Goal: Task Accomplishment & Management: Manage account settings

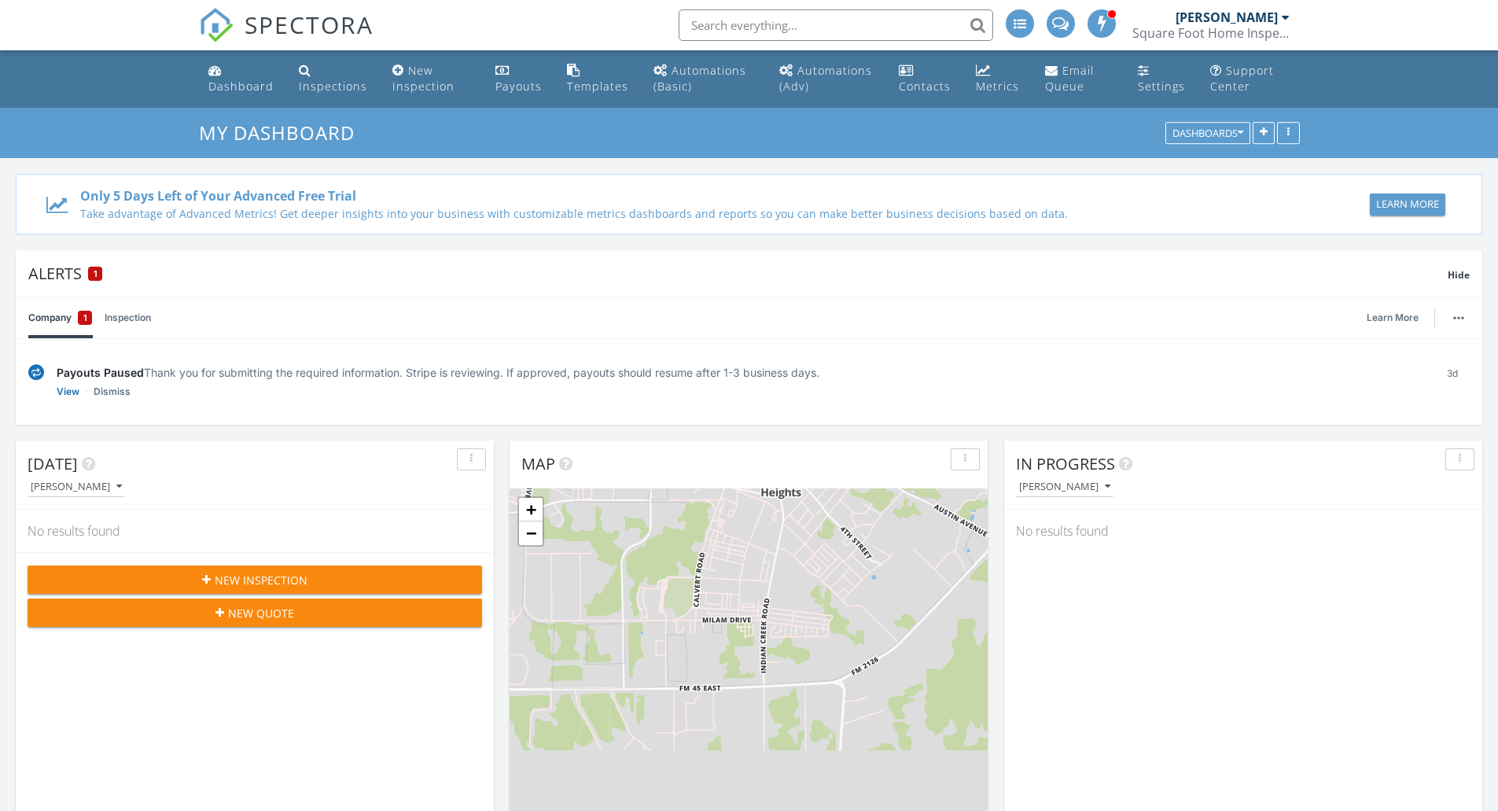
click at [738, 23] on input "text" at bounding box center [835, 24] width 314 height 31
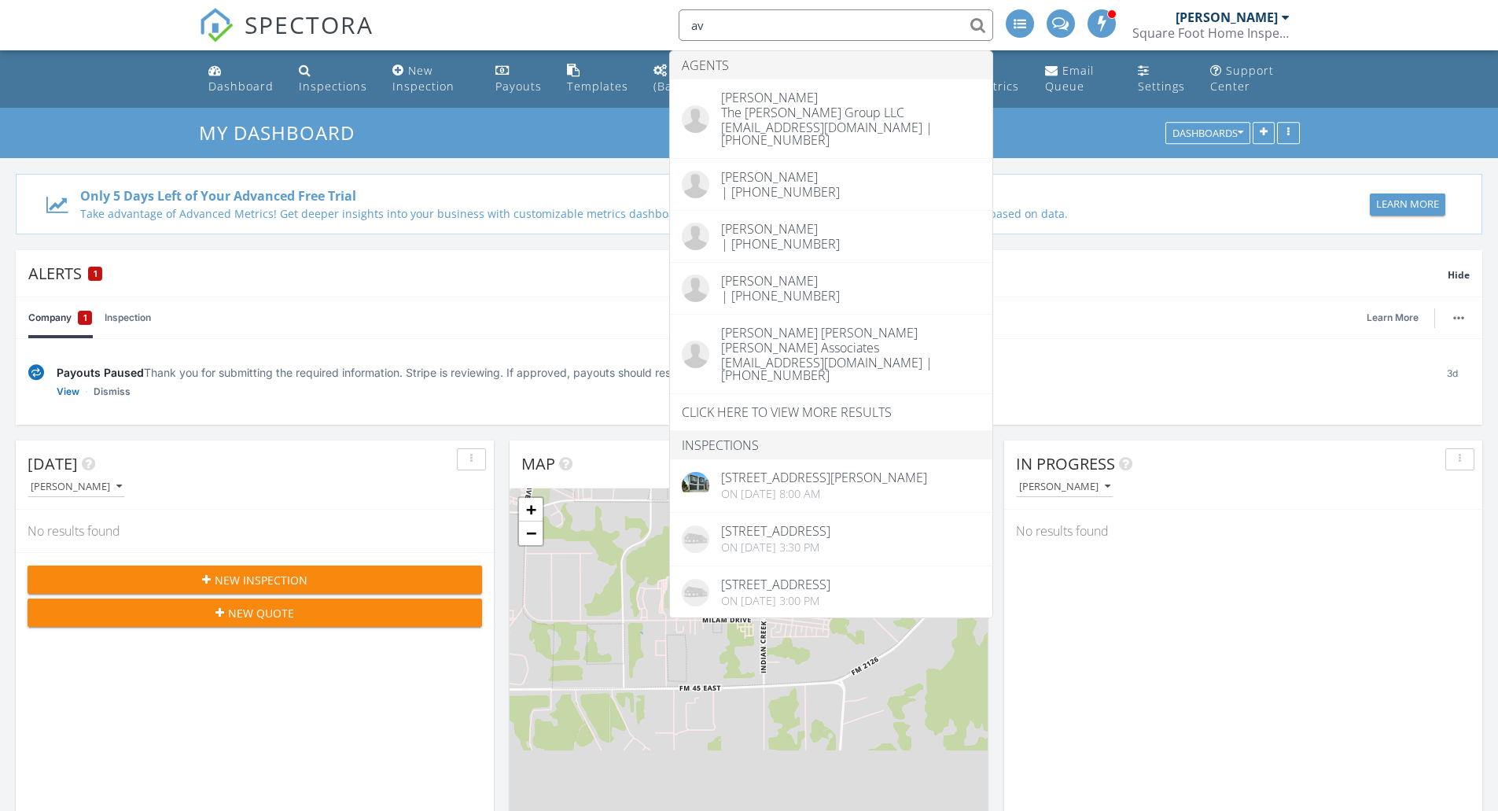
type input "a"
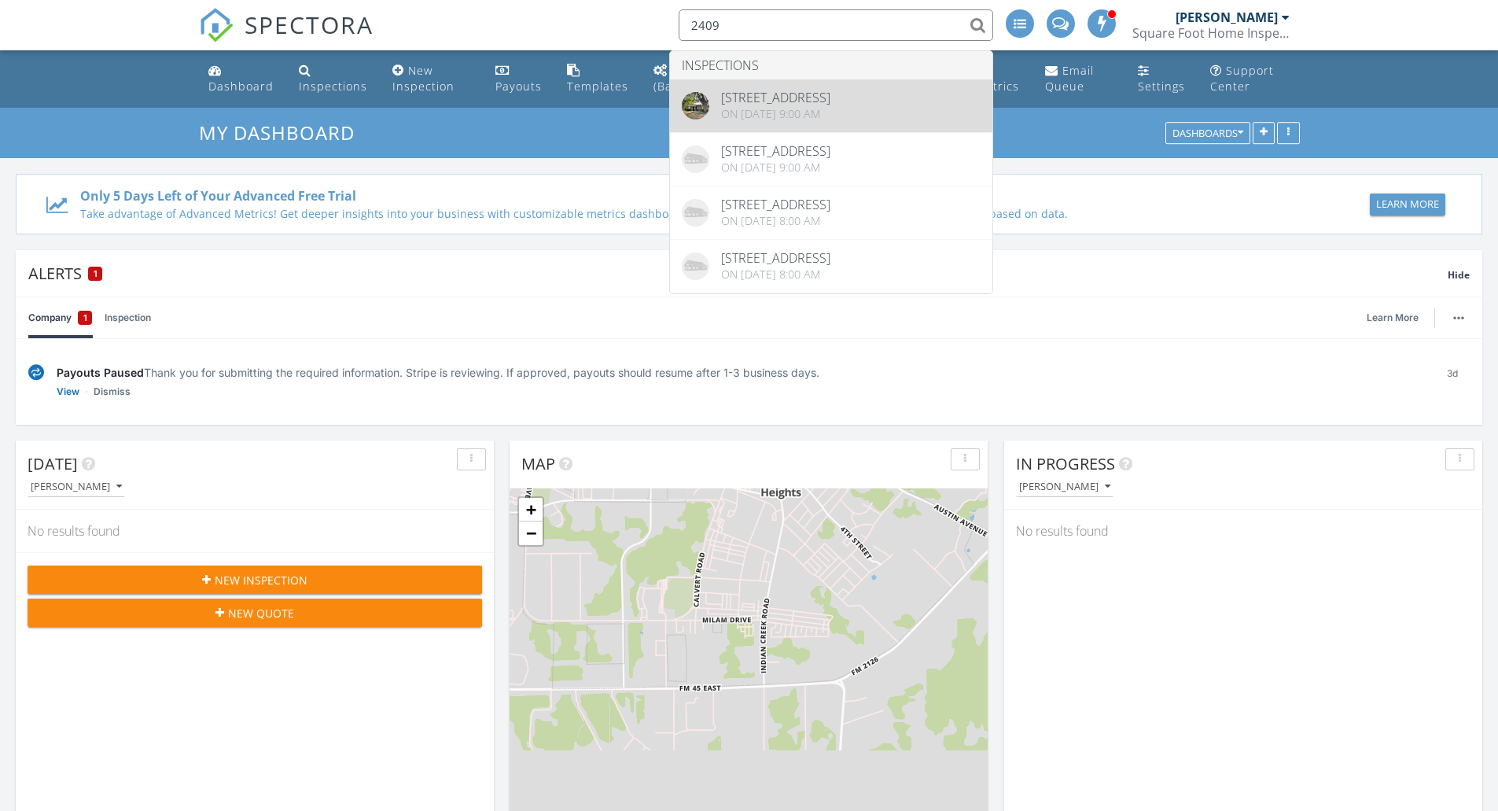
type input "2409"
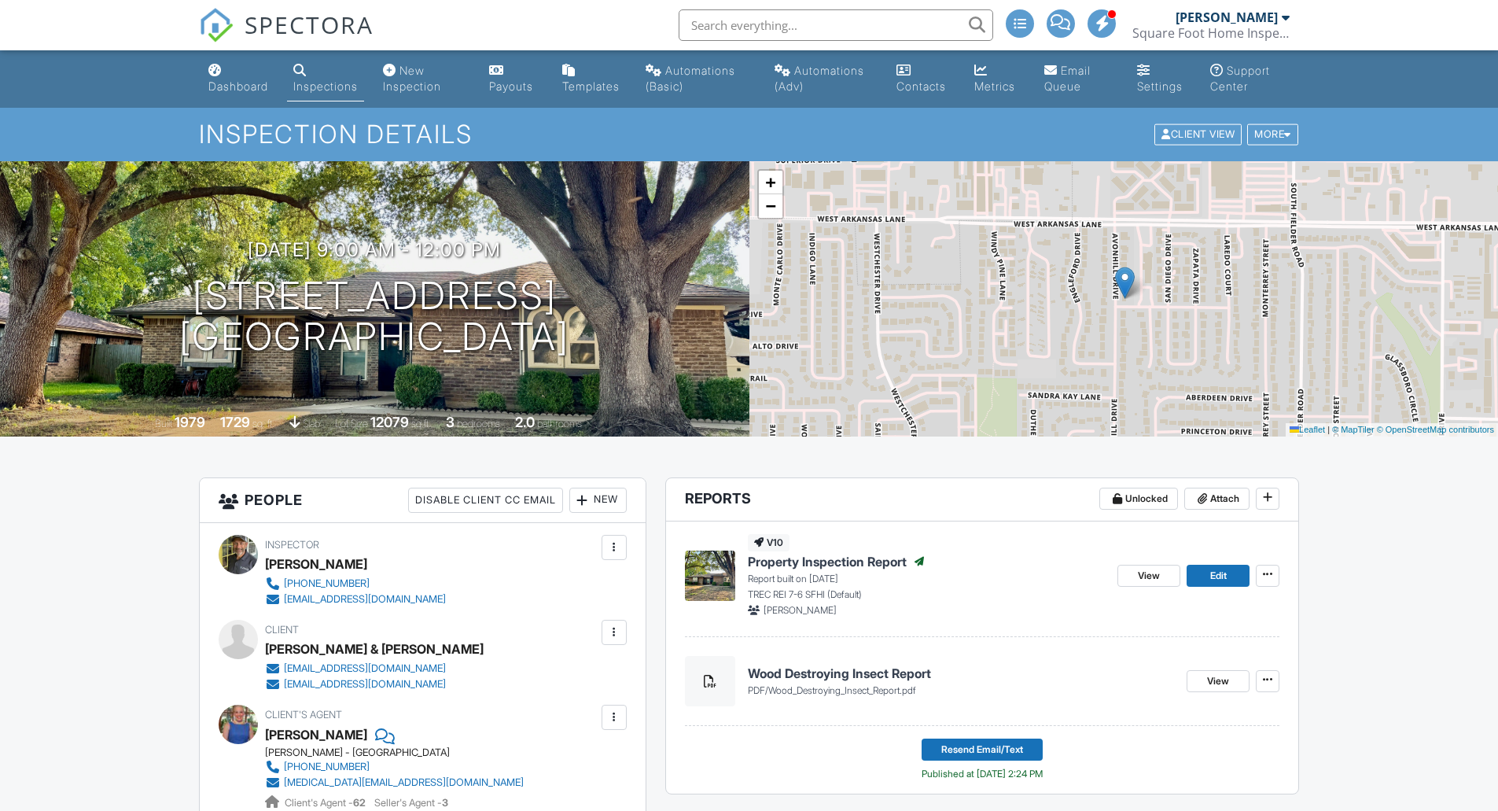
click at [1252, 68] on div "Support Center" at bounding box center [1240, 78] width 60 height 29
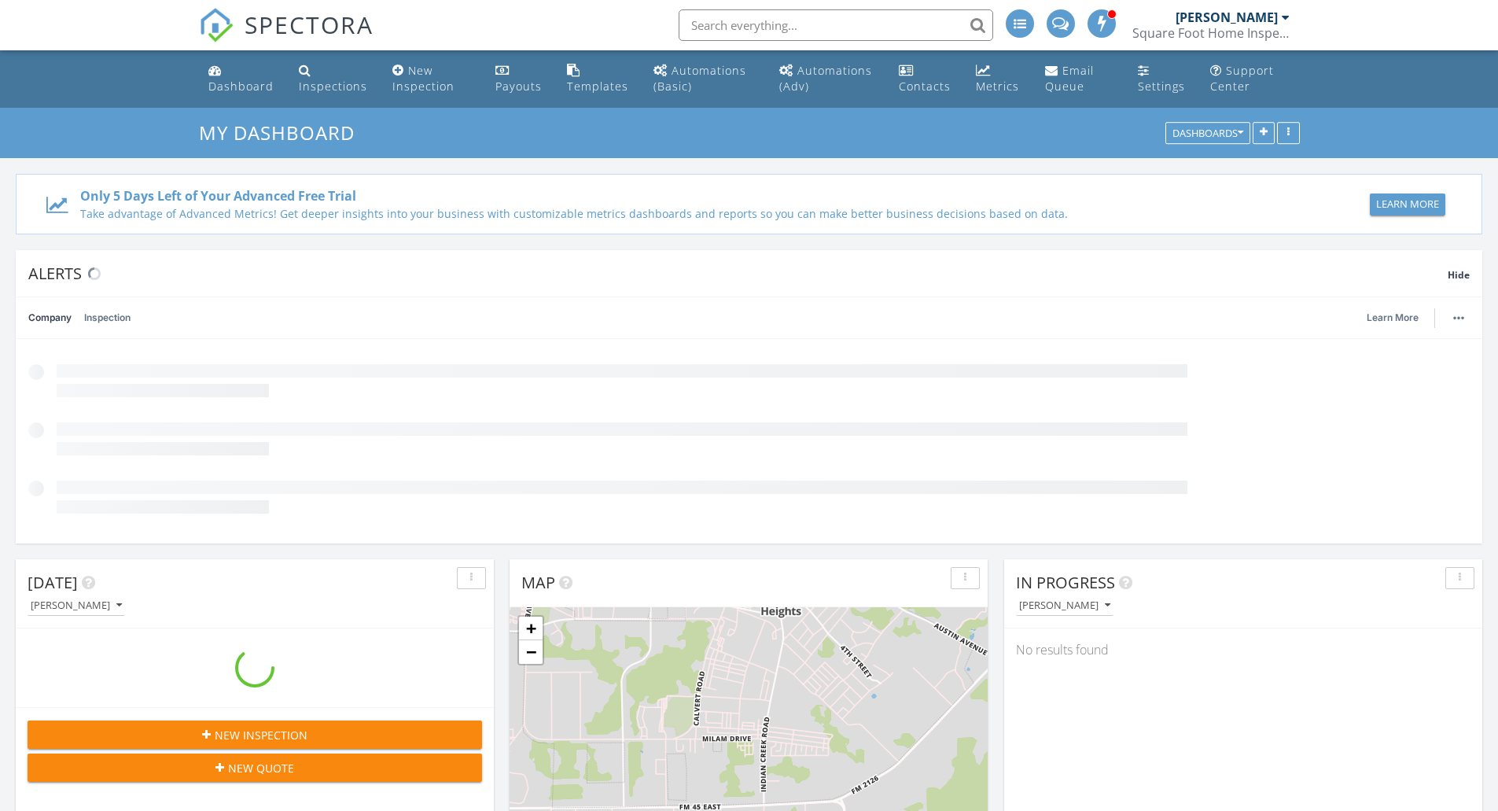
scroll to position [338, 478]
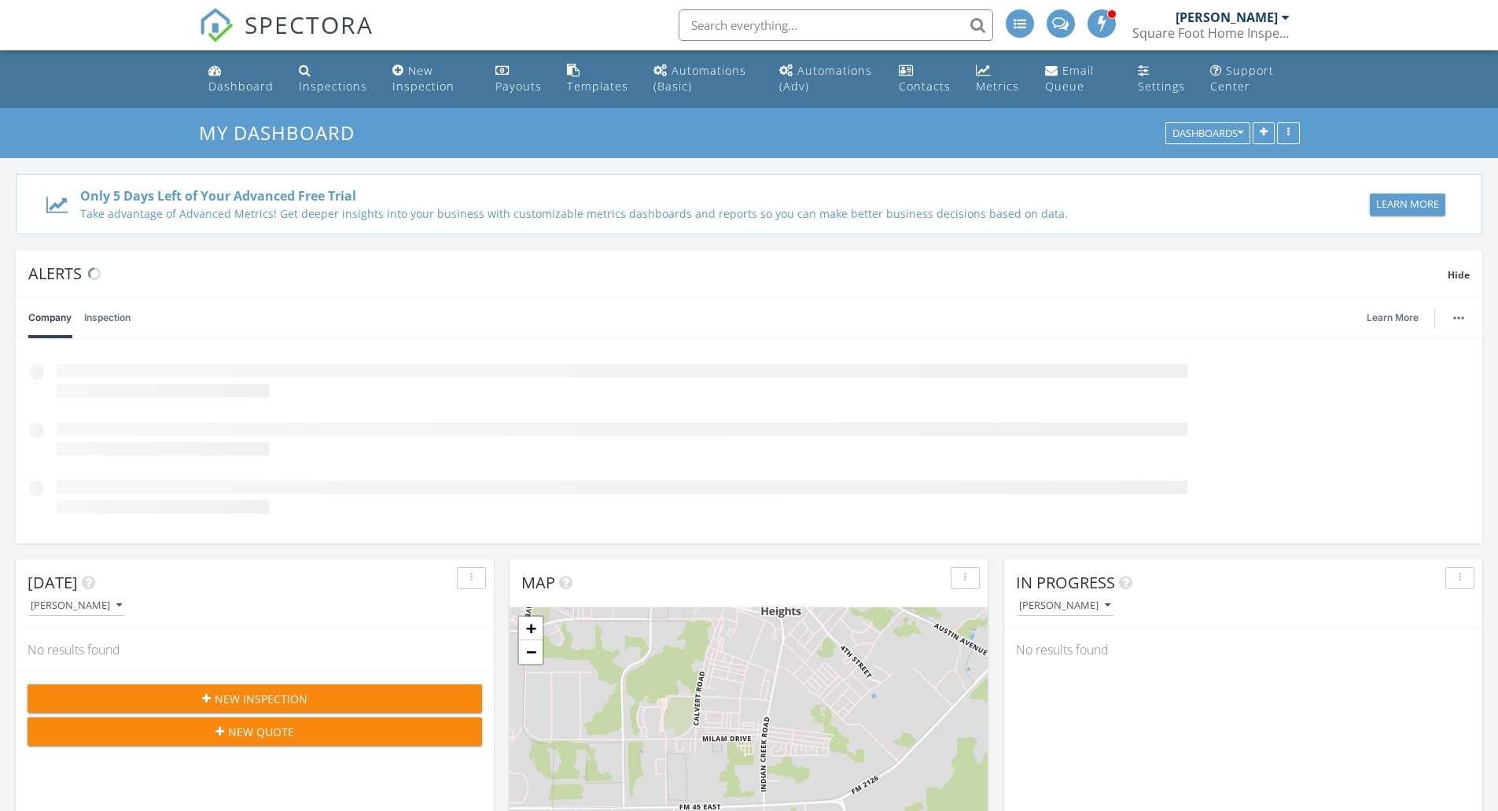
click at [807, 20] on input "text" at bounding box center [835, 24] width 314 height 31
click at [807, 24] on input "text" at bounding box center [835, 24] width 314 height 31
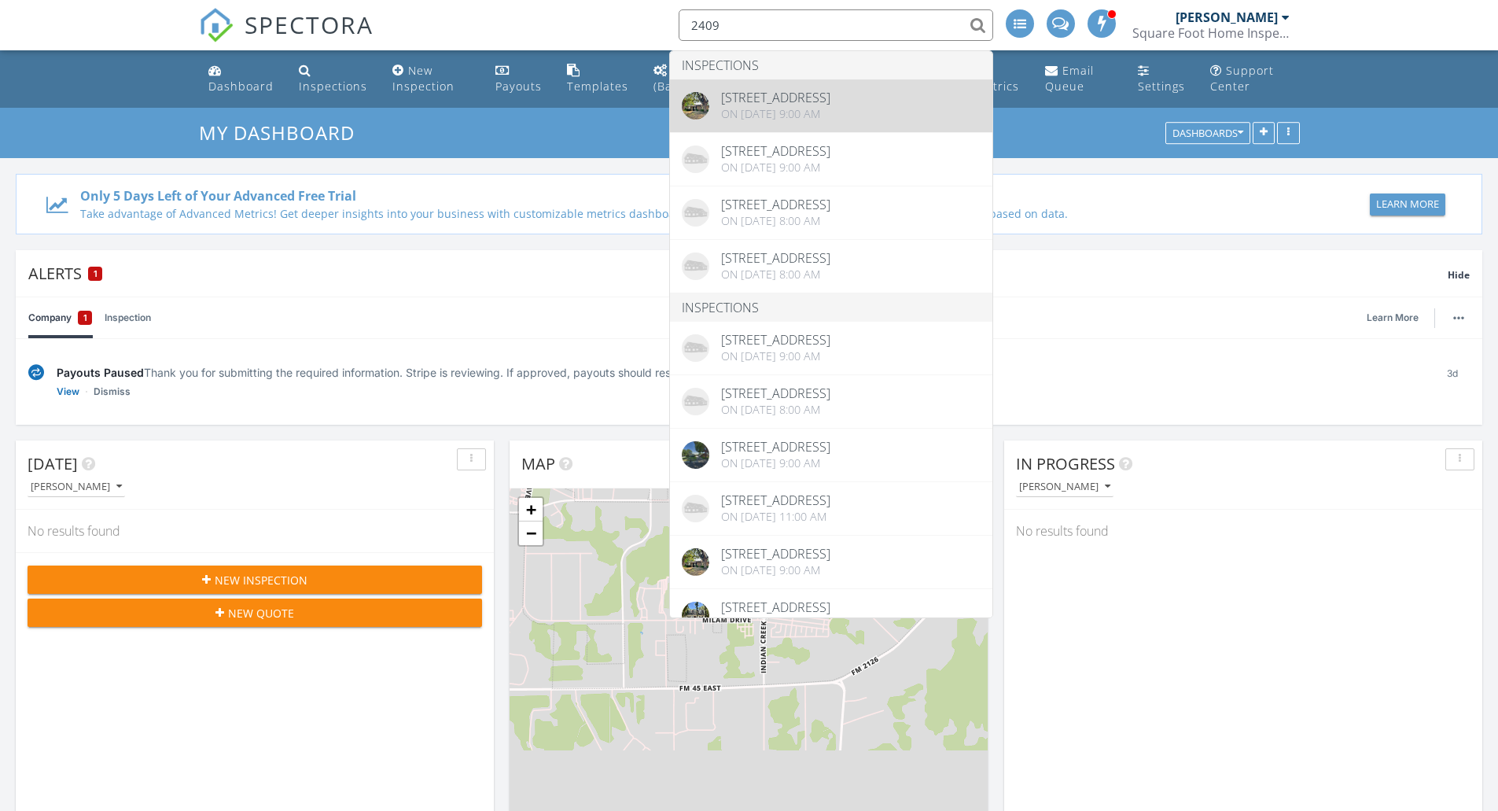
type input "2409"
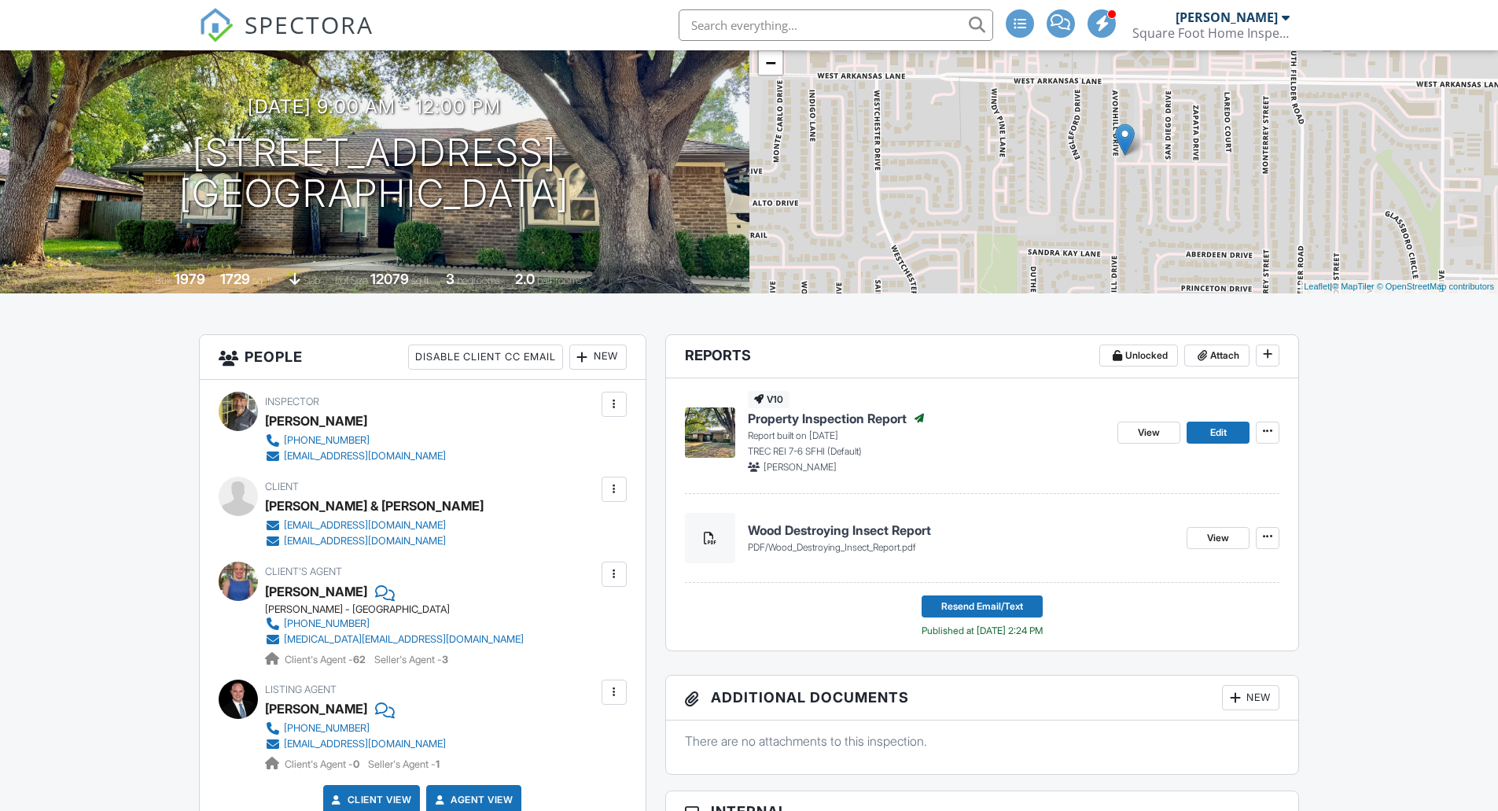
scroll to position [145, 0]
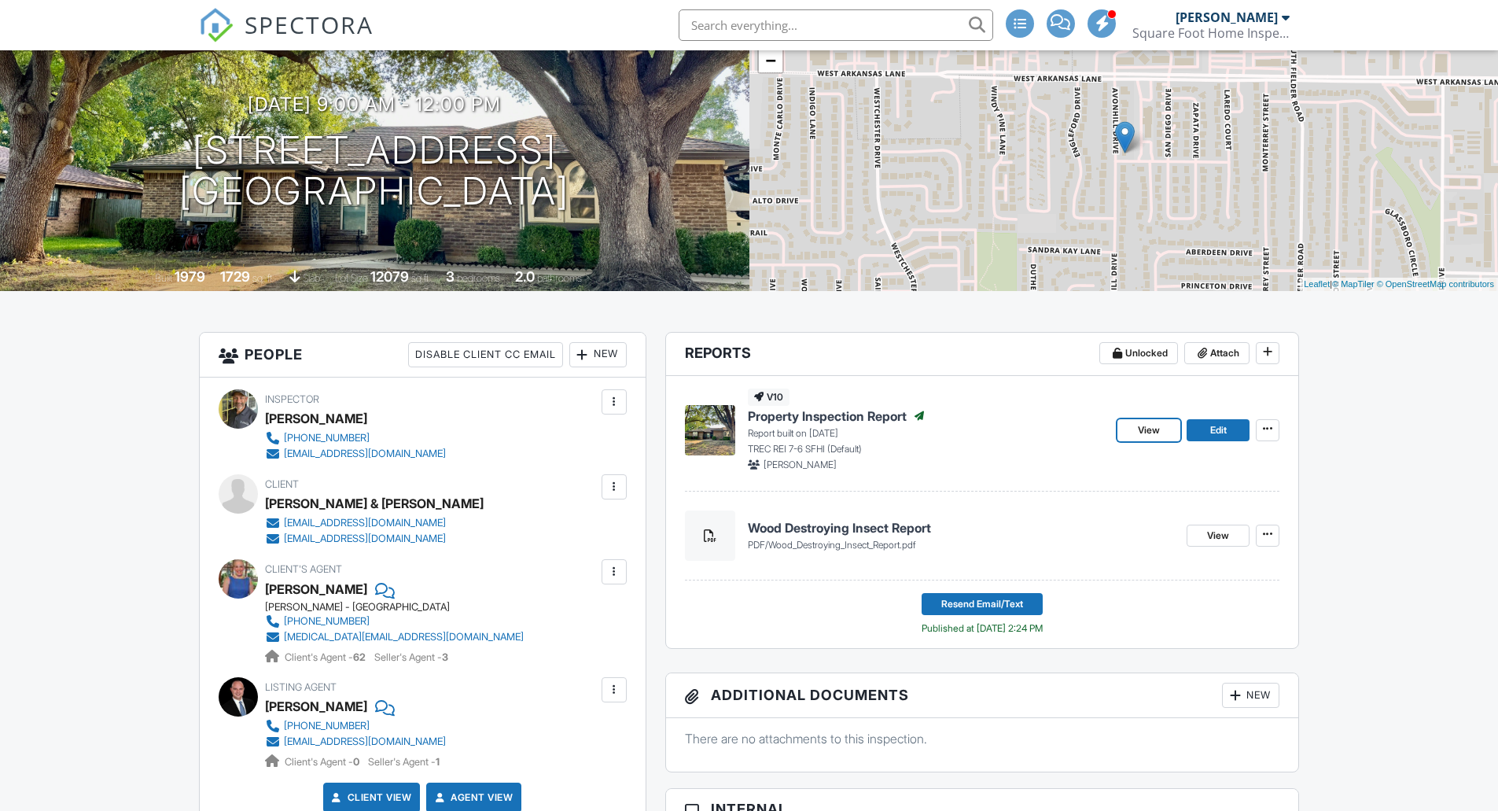
click at [1149, 429] on span "View" at bounding box center [1149, 430] width 22 height 16
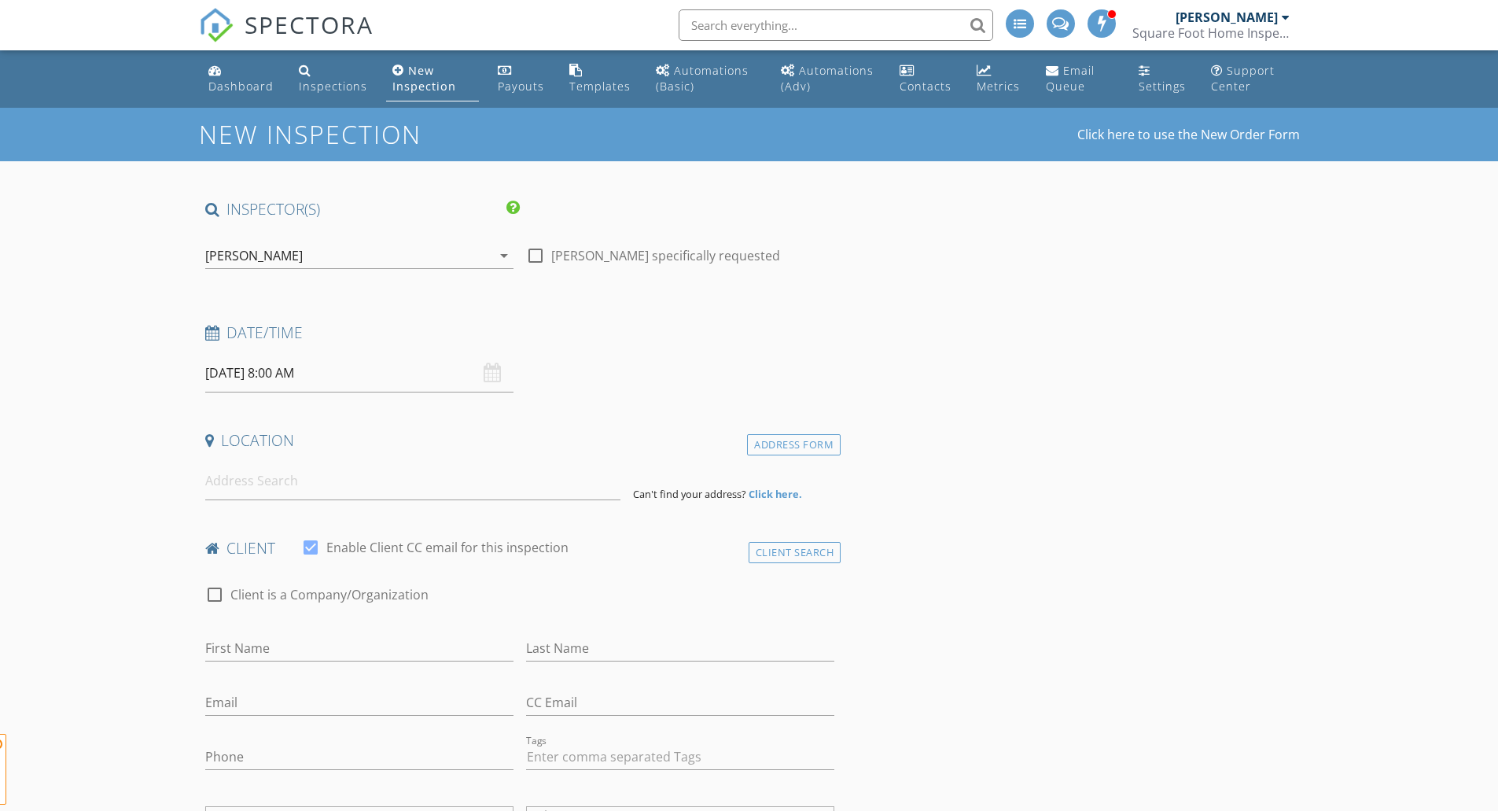
type input "[PERSON_NAME] & [PERSON_NAME]"
type input "Long"
type input "[EMAIL_ADDRESS][DOMAIN_NAME]"
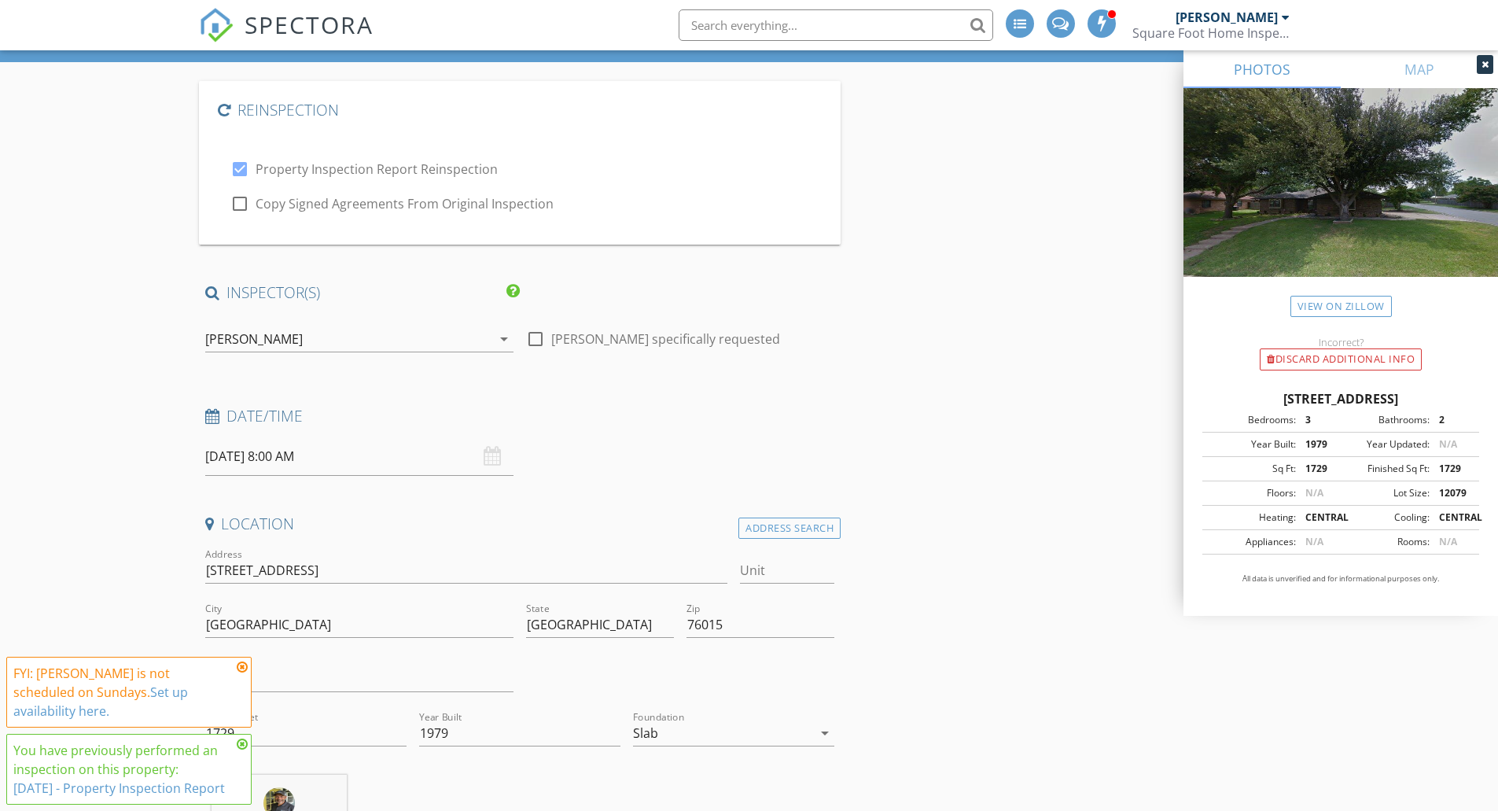
scroll to position [100, 0]
click at [268, 462] on input "09/28/2025 8:00 AM" at bounding box center [359, 455] width 308 height 39
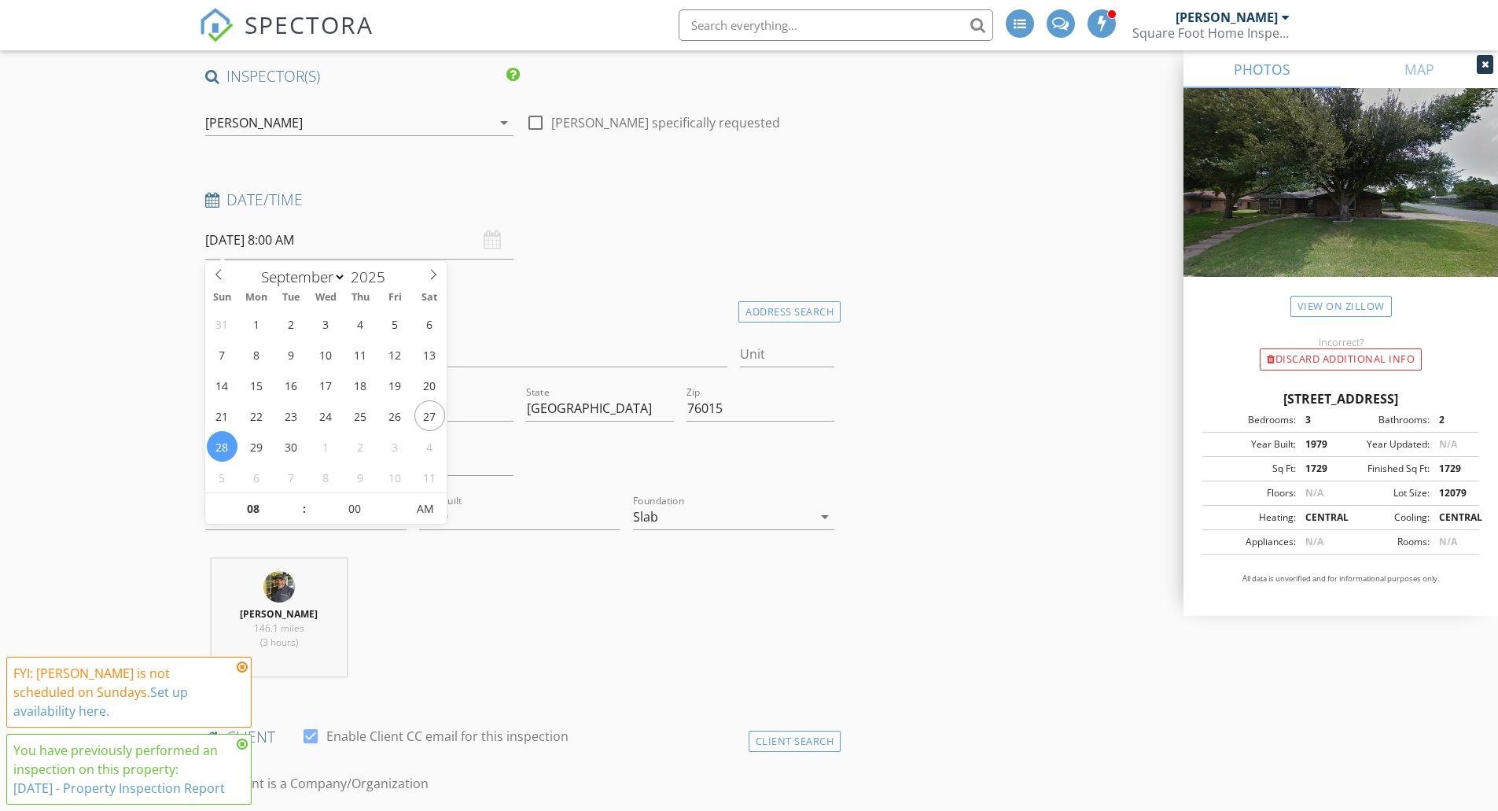
scroll to position [321, 0]
type input "09/29/2025 8:00 AM"
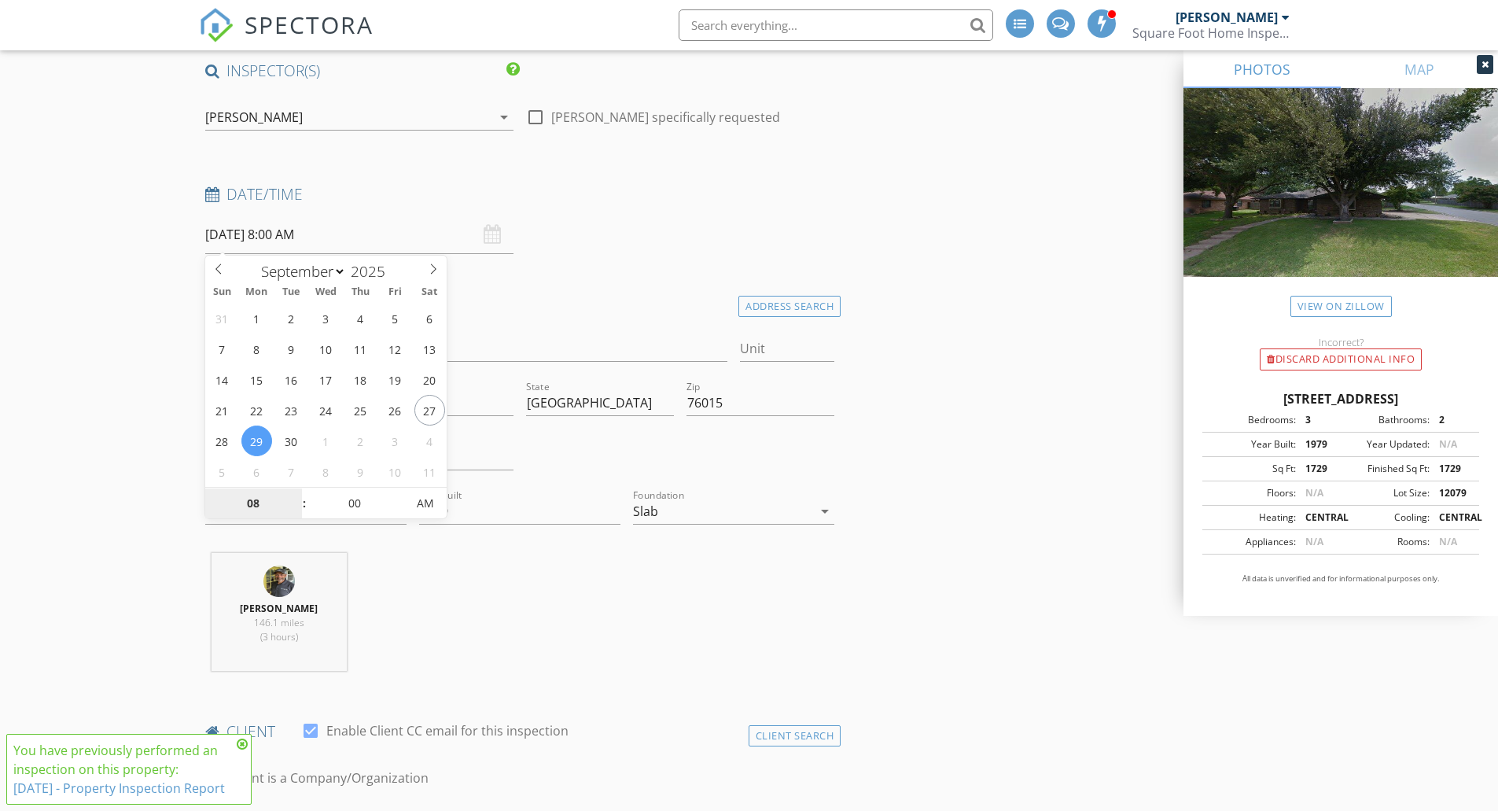
click at [289, 495] on input "08" at bounding box center [253, 503] width 97 height 31
type input "09"
type input "09/29/2025 9:00 AM"
click at [291, 494] on span at bounding box center [296, 495] width 11 height 16
type input "10"
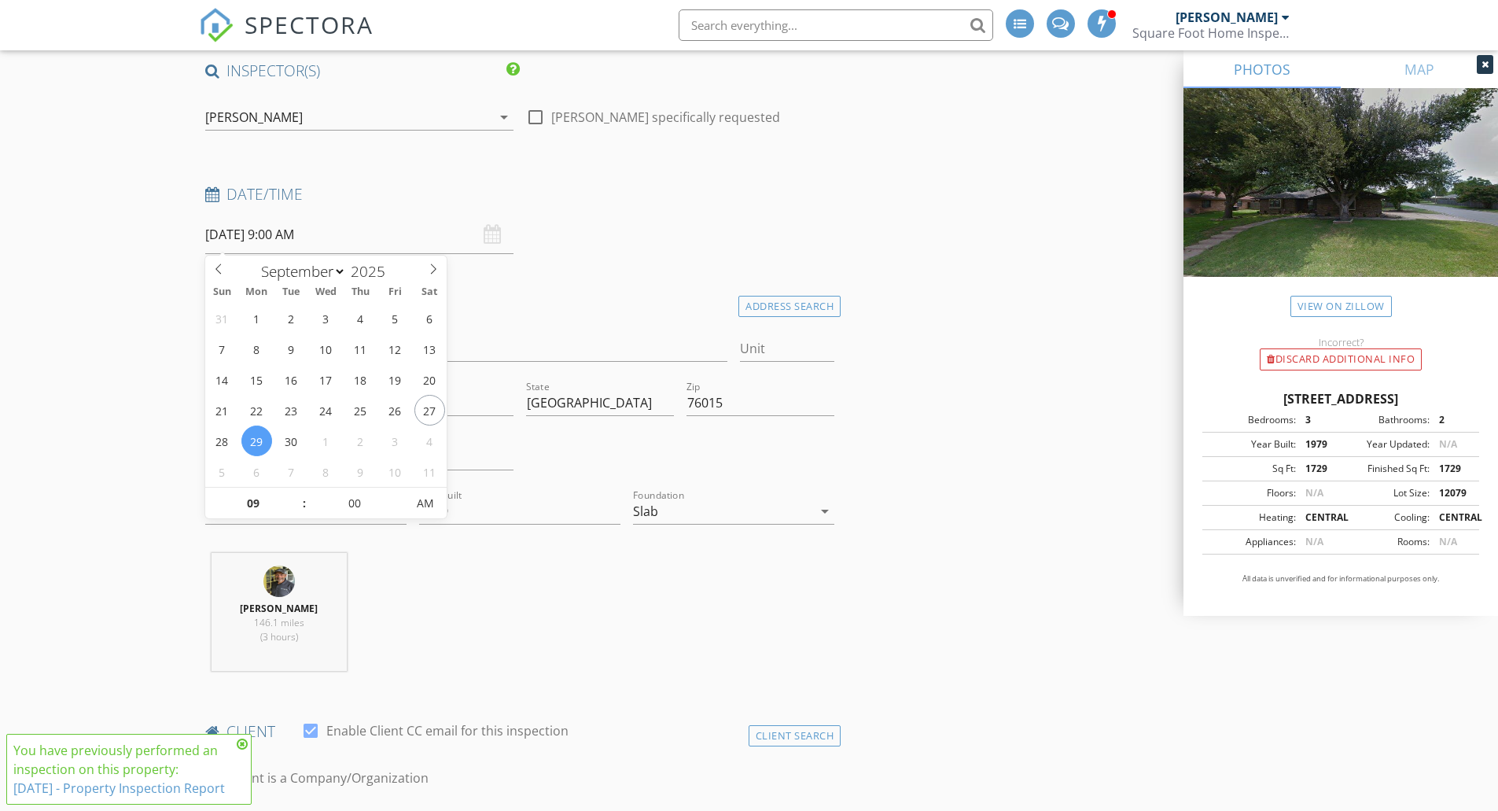
type input "09/29/2025 10:00 AM"
click at [291, 494] on span at bounding box center [296, 495] width 11 height 16
type input "11"
type input "09/29/2025 11:00 AM"
click at [291, 494] on span at bounding box center [296, 495] width 11 height 16
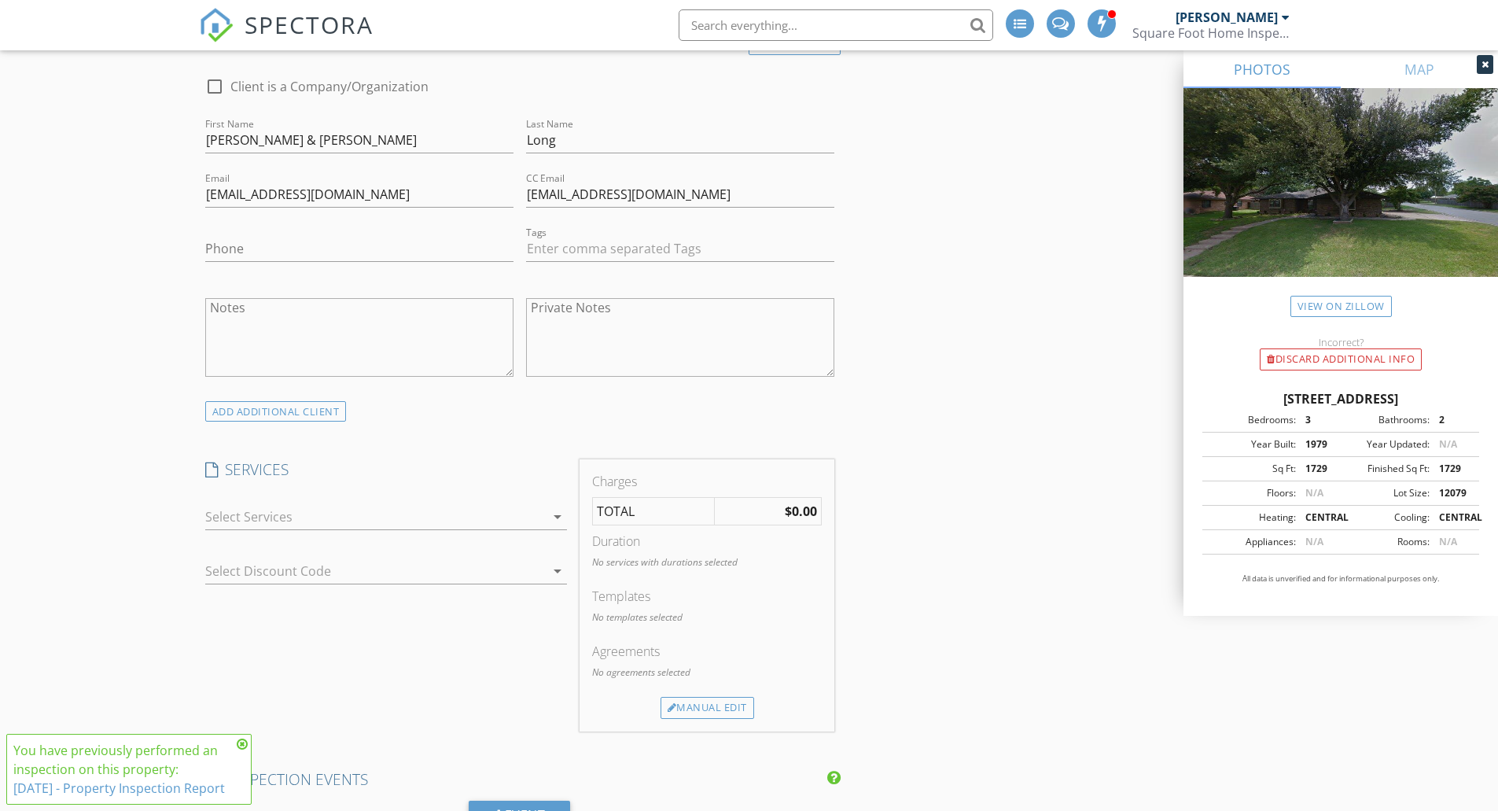
scroll to position [1014, 0]
click at [438, 518] on div at bounding box center [375, 514] width 340 height 25
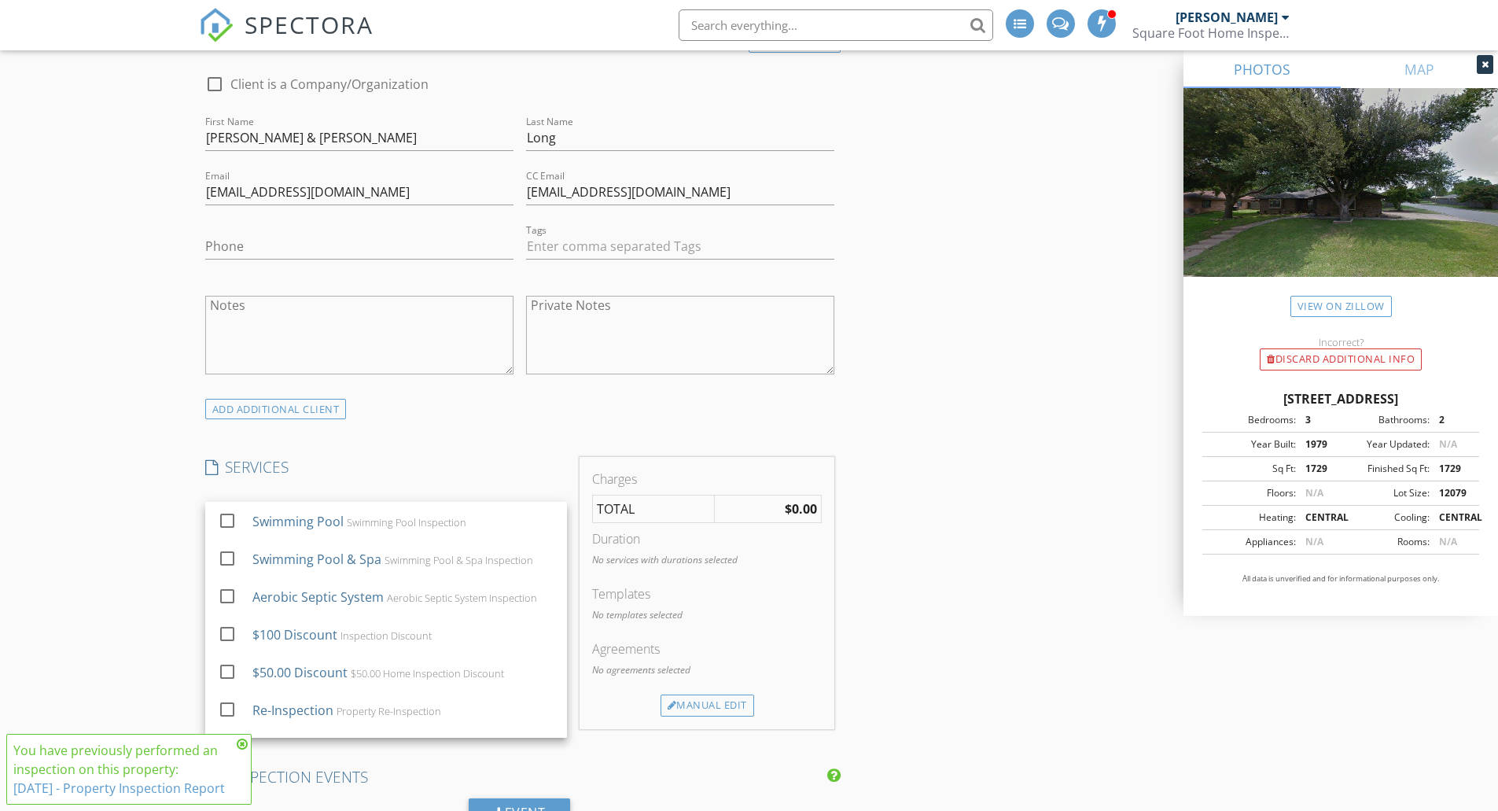
scroll to position [330, 0]
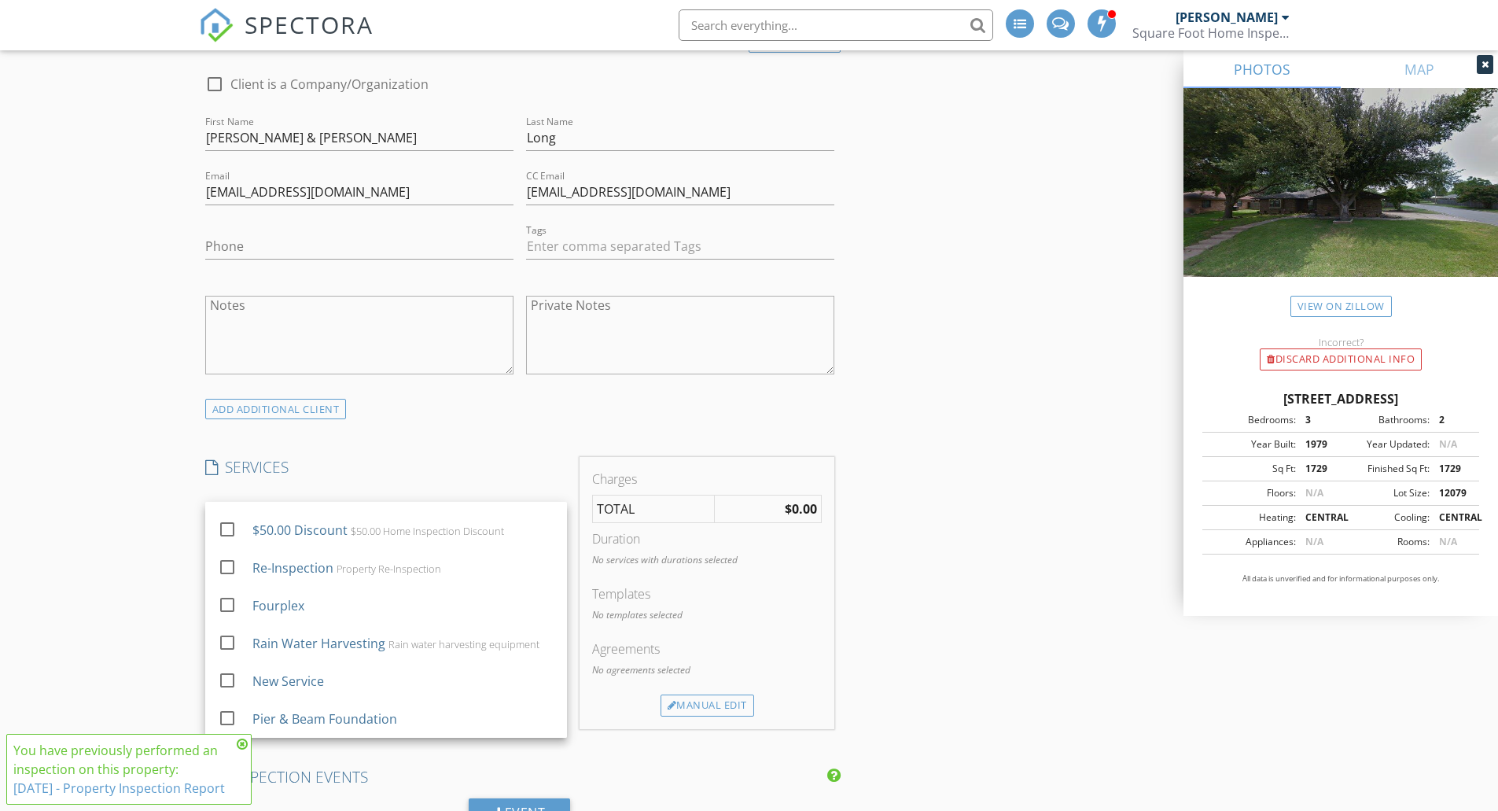
click at [458, 565] on div "Re-Inspection Property Re-Inspection" at bounding box center [403, 567] width 302 height 31
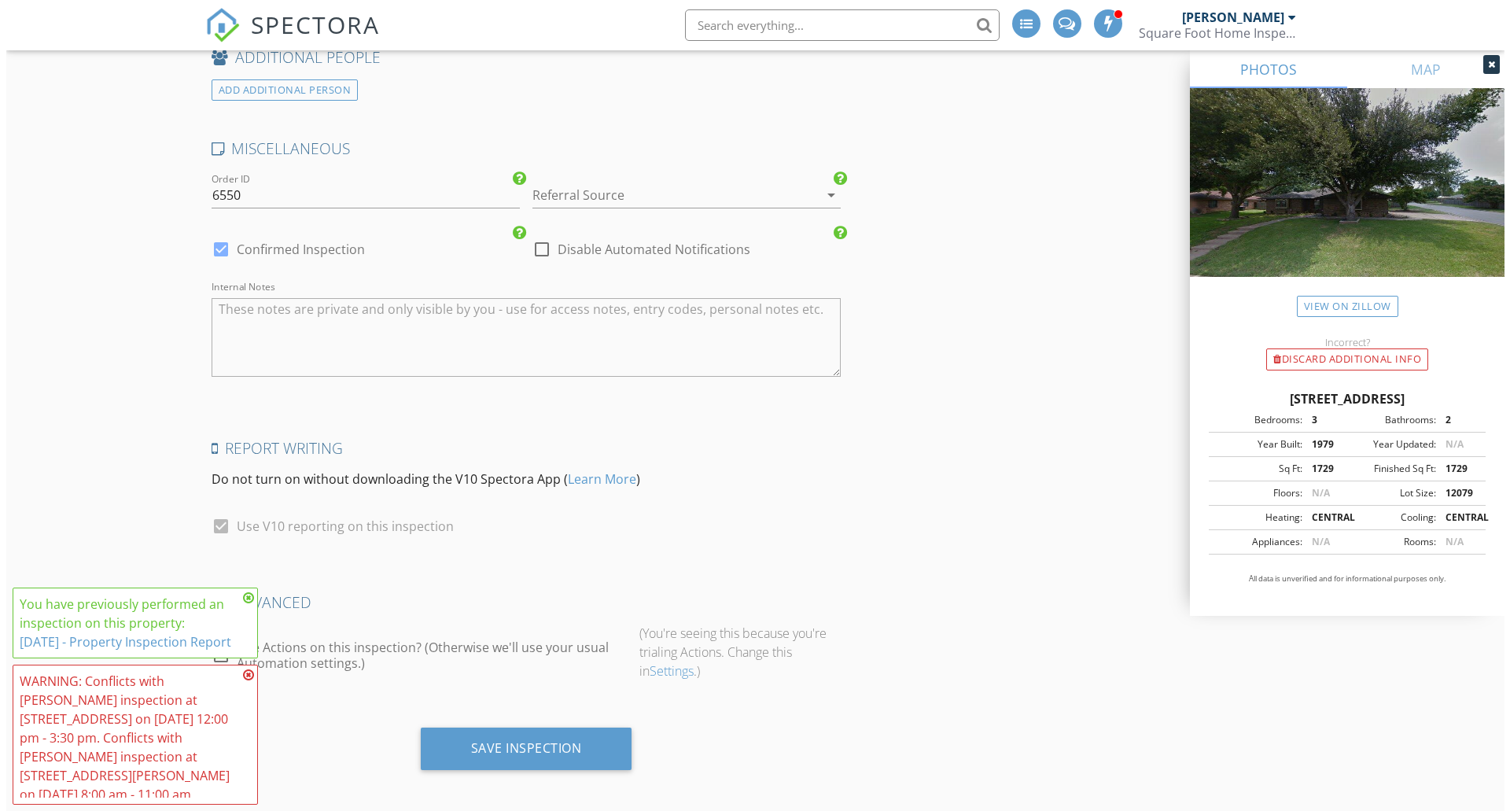
scroll to position [3043, 0]
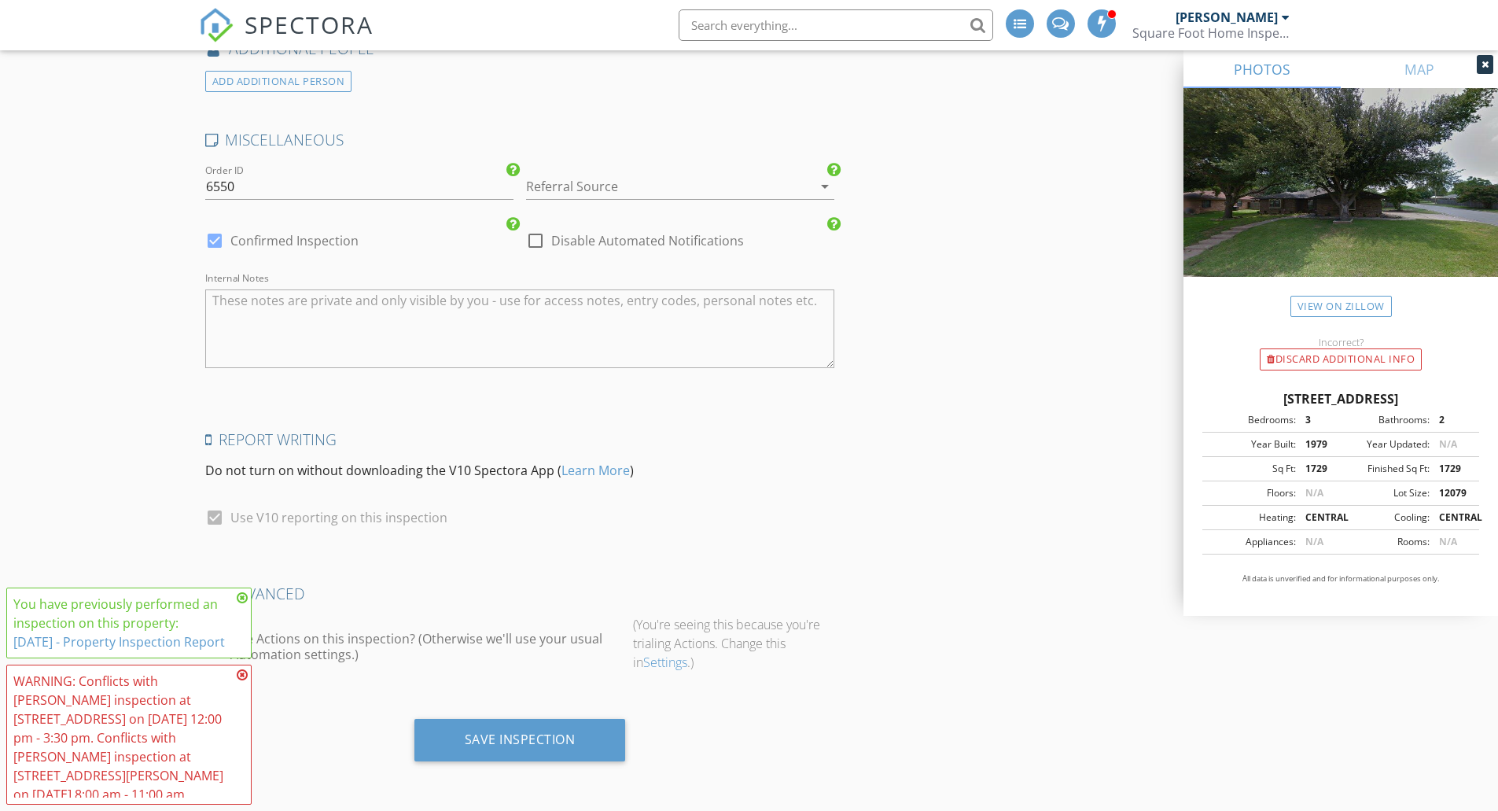
click at [508, 750] on div "Save Inspection" at bounding box center [519, 740] width 211 height 42
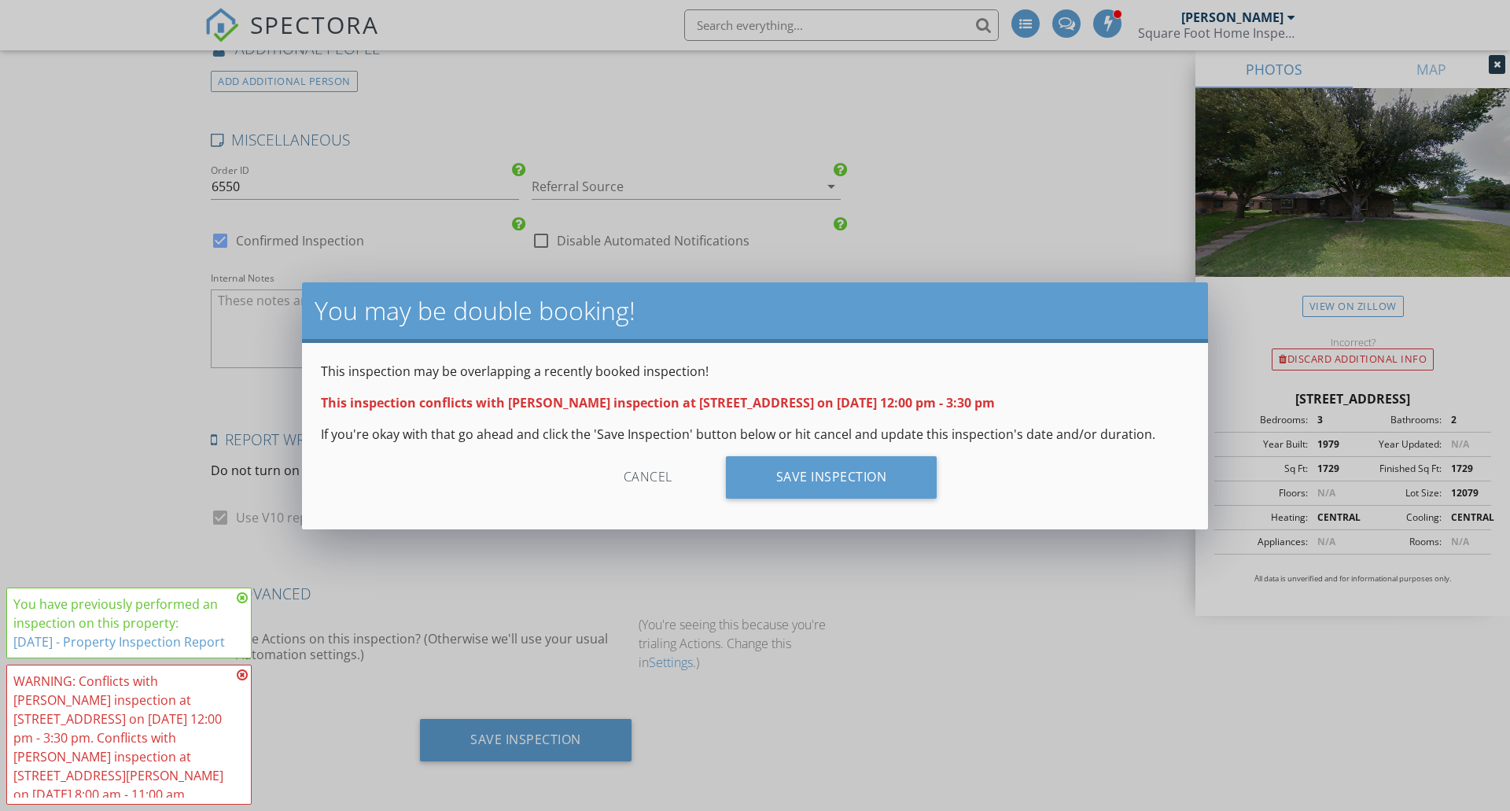
click at [889, 490] on div "Save Inspection" at bounding box center [831, 477] width 211 height 42
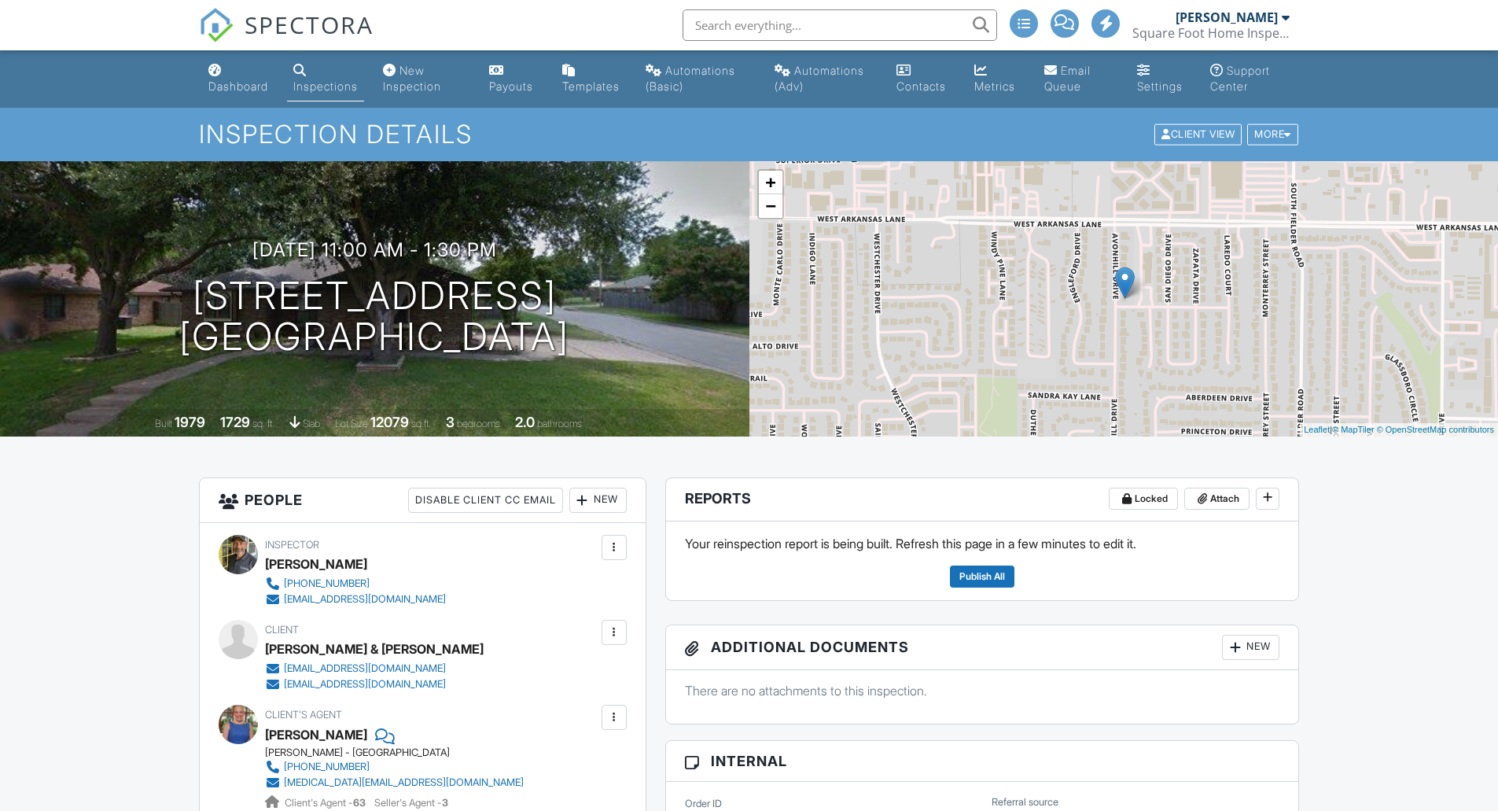
click at [254, 84] on div "Dashboard" at bounding box center [238, 85] width 60 height 13
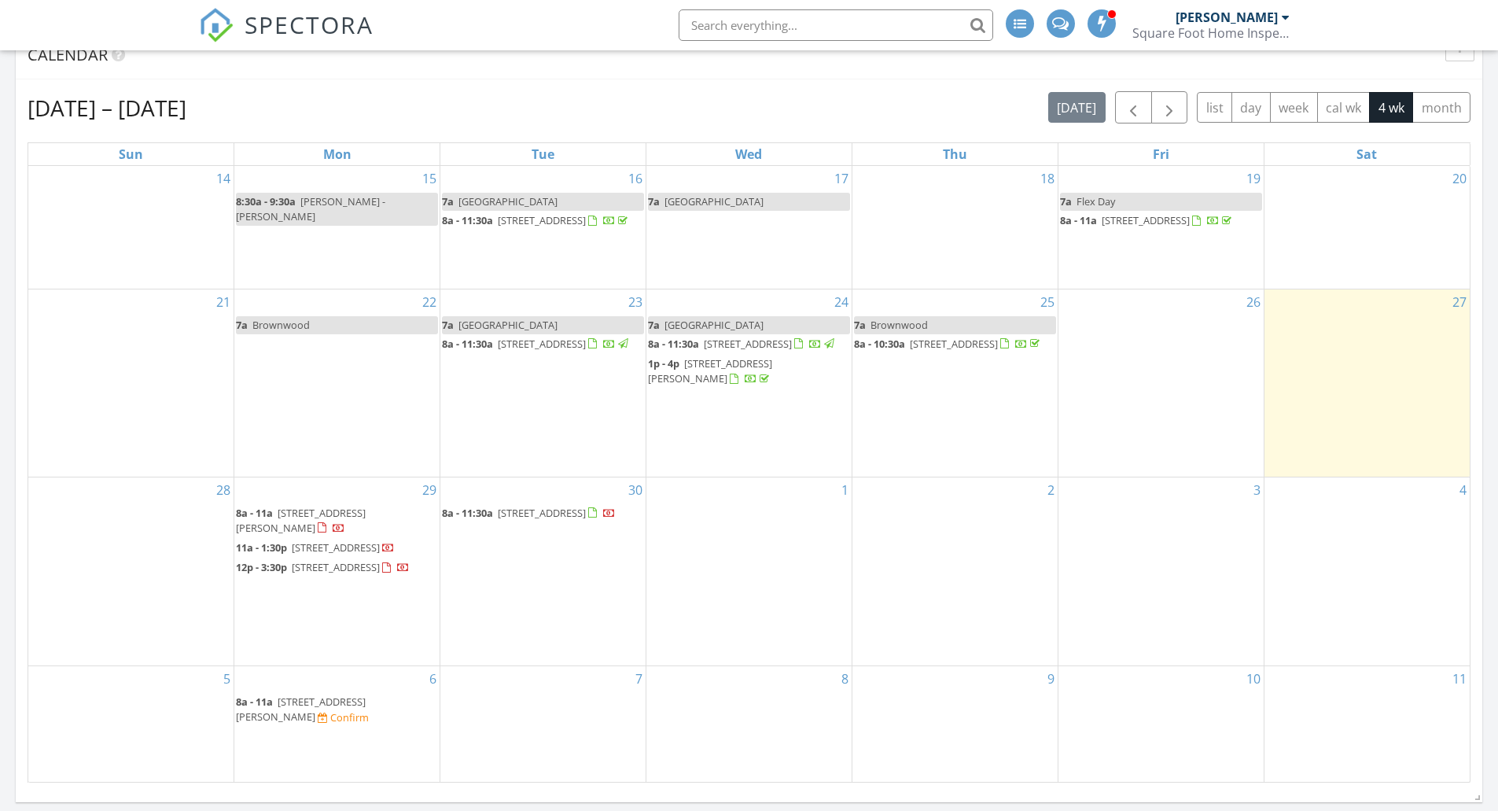
scroll to position [891, 0]
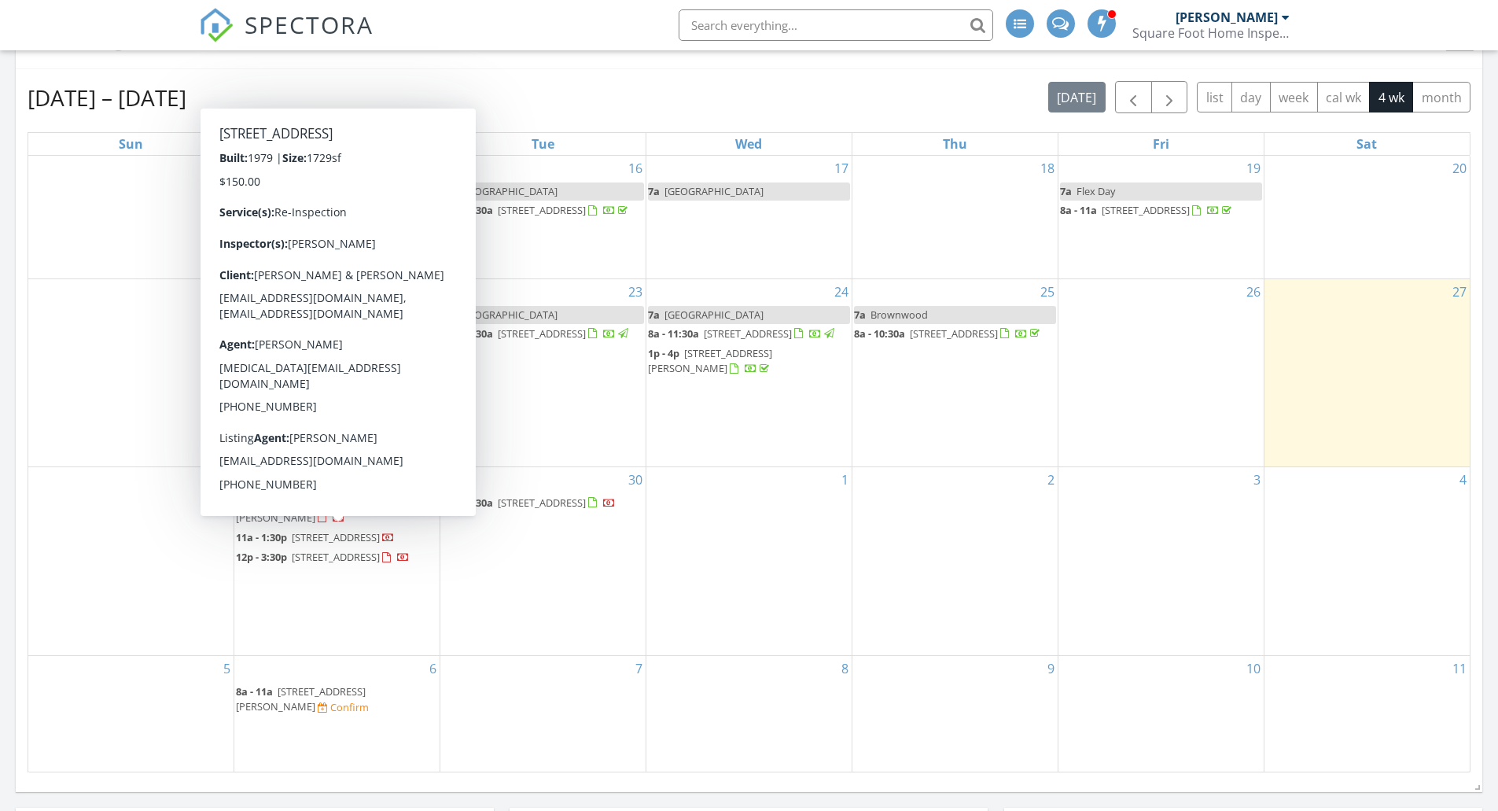
click at [300, 539] on span "[STREET_ADDRESS]" at bounding box center [336, 537] width 88 height 14
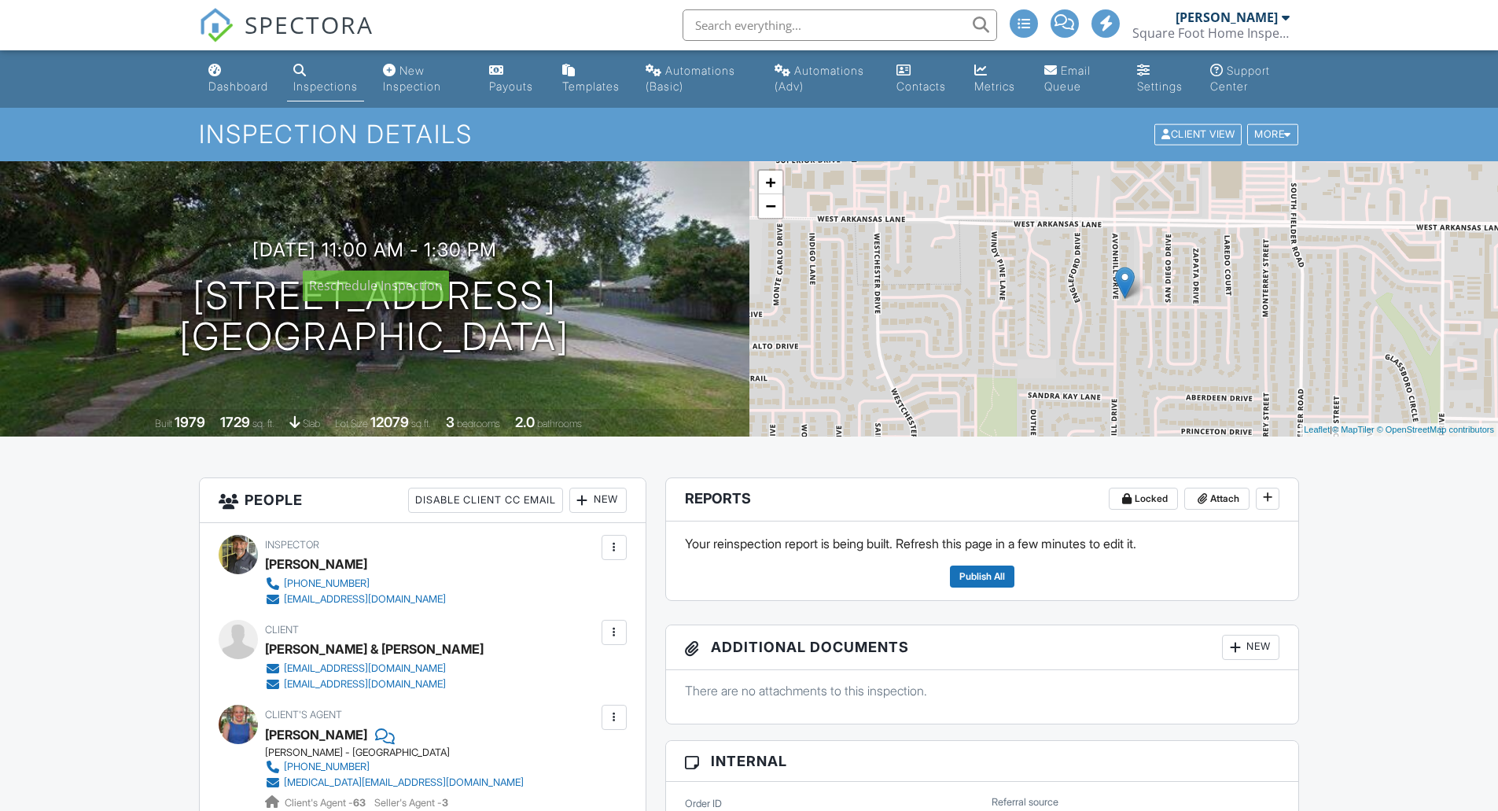
click at [0, 0] on div at bounding box center [0, 0] width 0 height 0
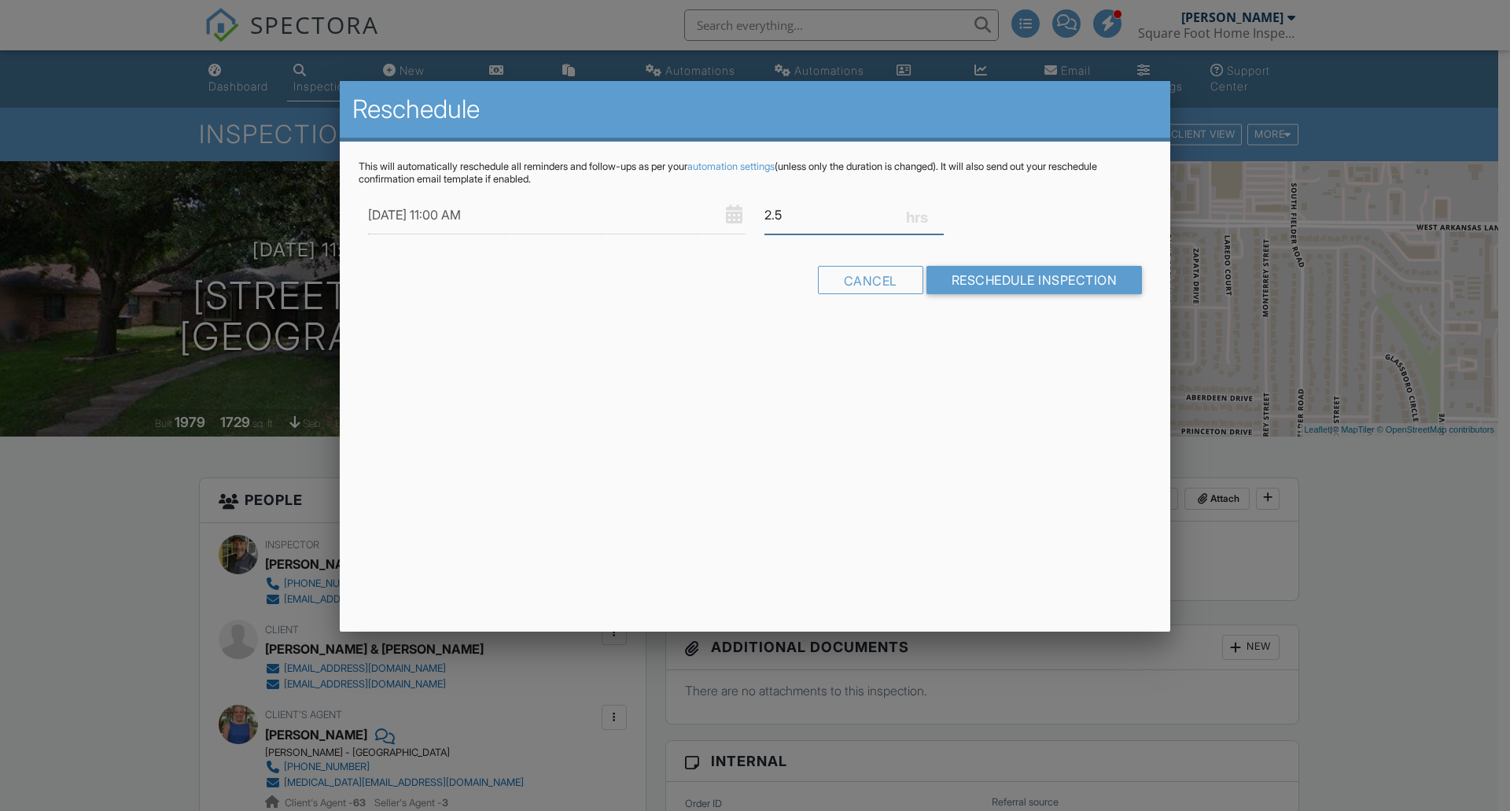
drag, startPoint x: 789, startPoint y: 216, endPoint x: 741, endPoint y: 219, distance: 48.0
click at [741, 219] on div "09/29/2025 11:00 AM 2.5" at bounding box center [755, 215] width 792 height 39
type input "1"
click at [965, 281] on form "09/29/2025 11:00 AM 1 Warning: this date/time is in the past. Cancel Reschedule…" at bounding box center [755, 251] width 792 height 110
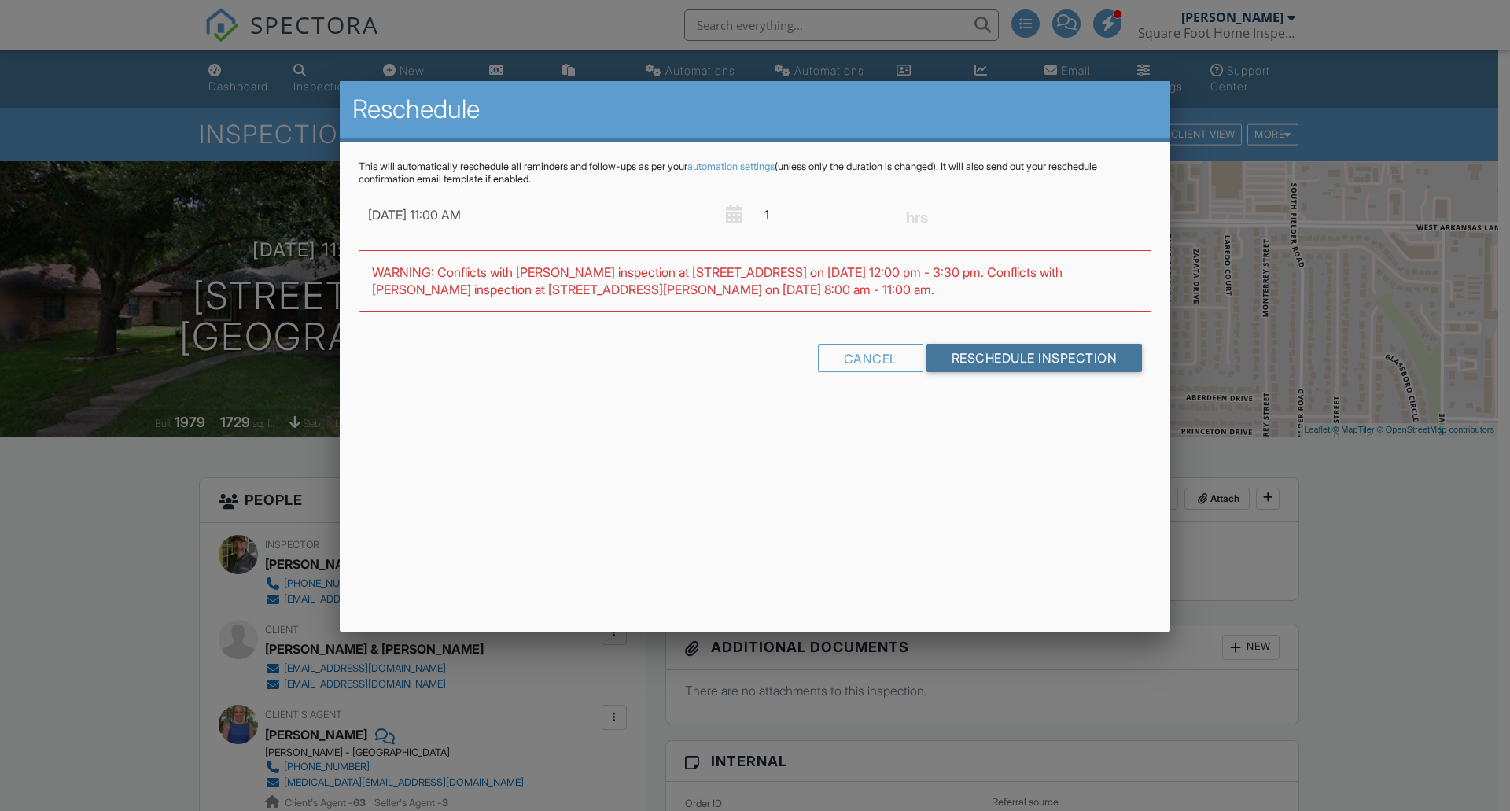
click at [1028, 365] on input "Reschedule Inspection" at bounding box center [1034, 358] width 216 height 28
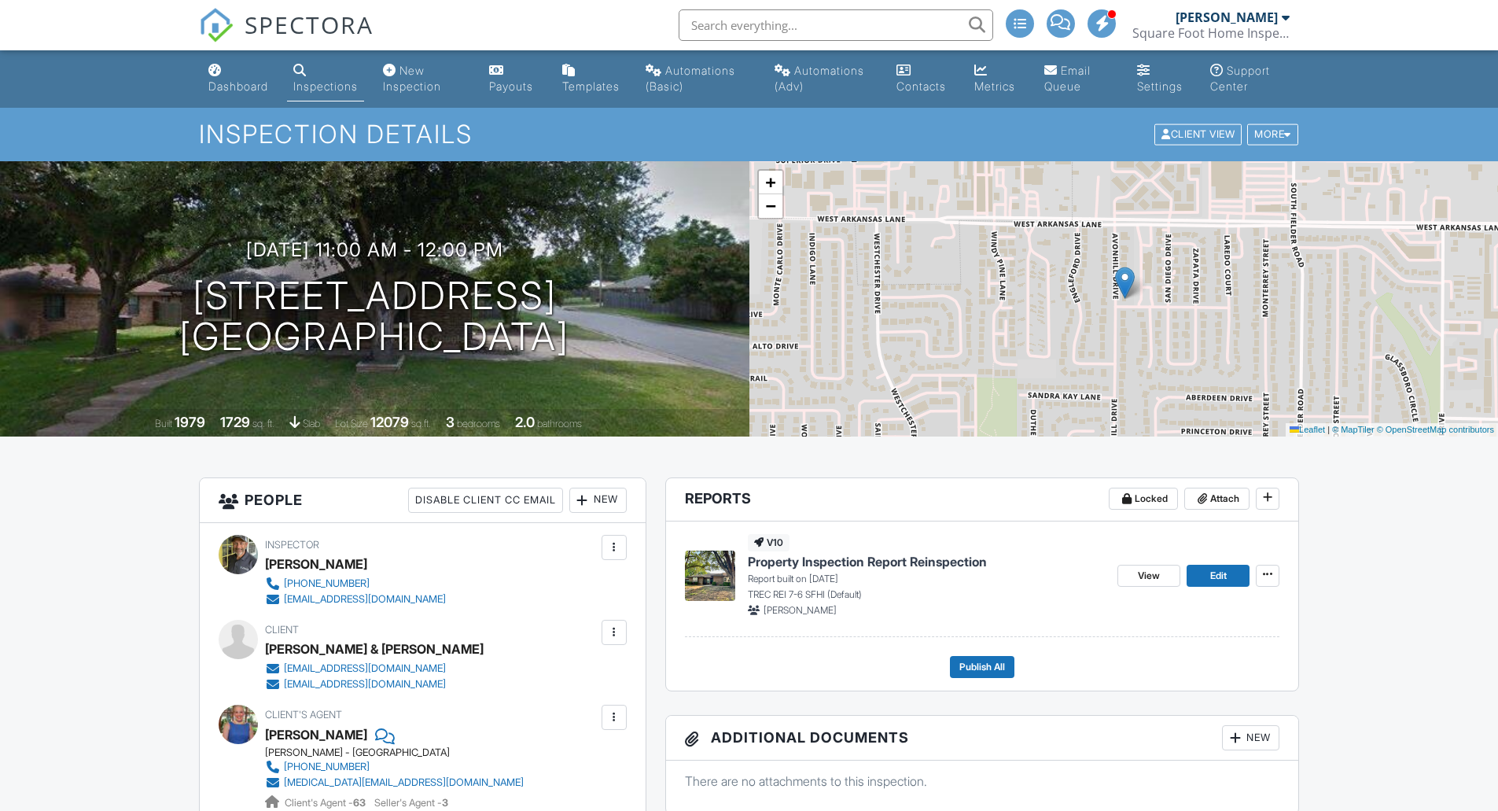
click at [252, 87] on div "Dashboard" at bounding box center [238, 85] width 60 height 13
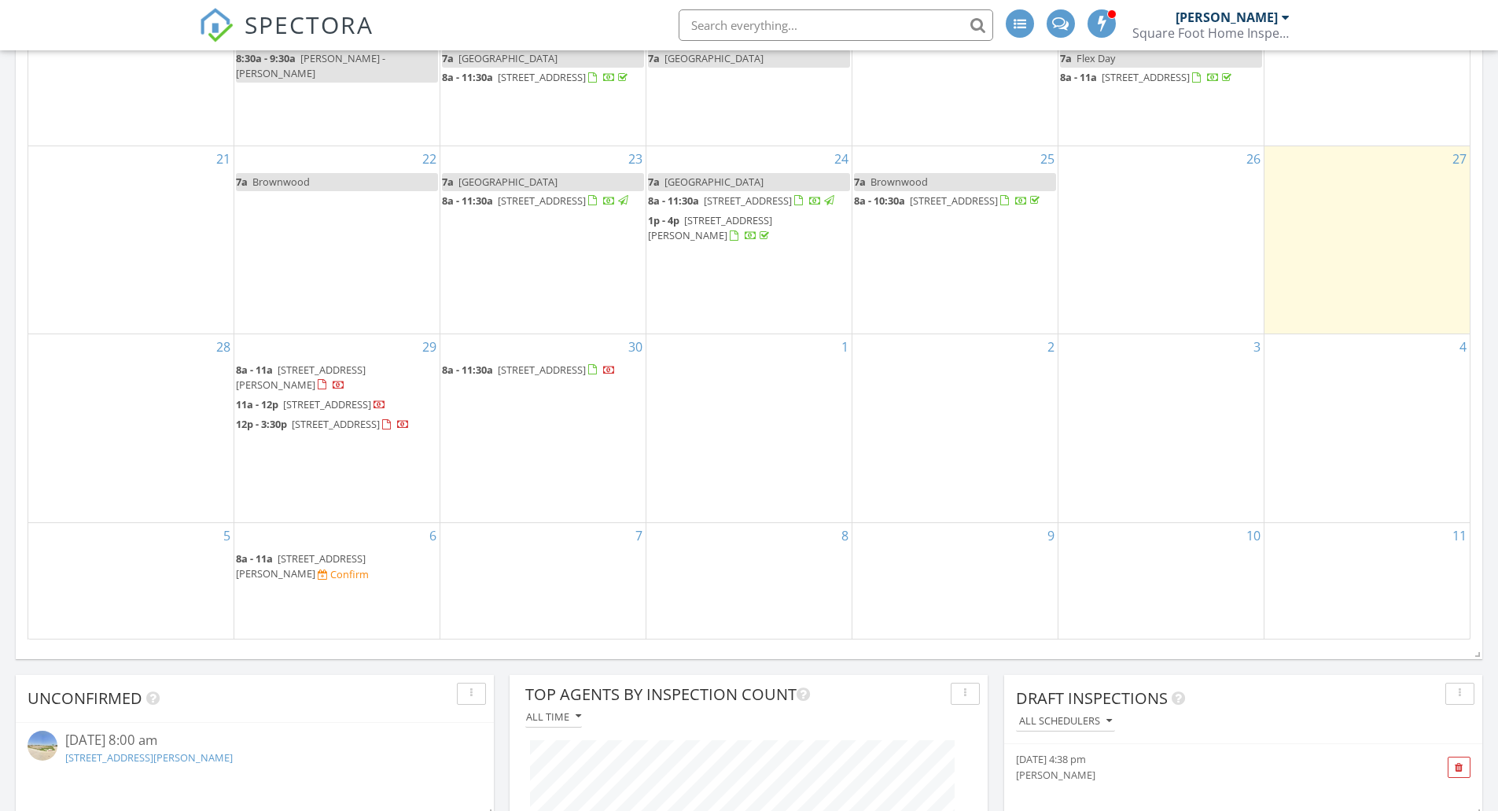
scroll to position [1091, 0]
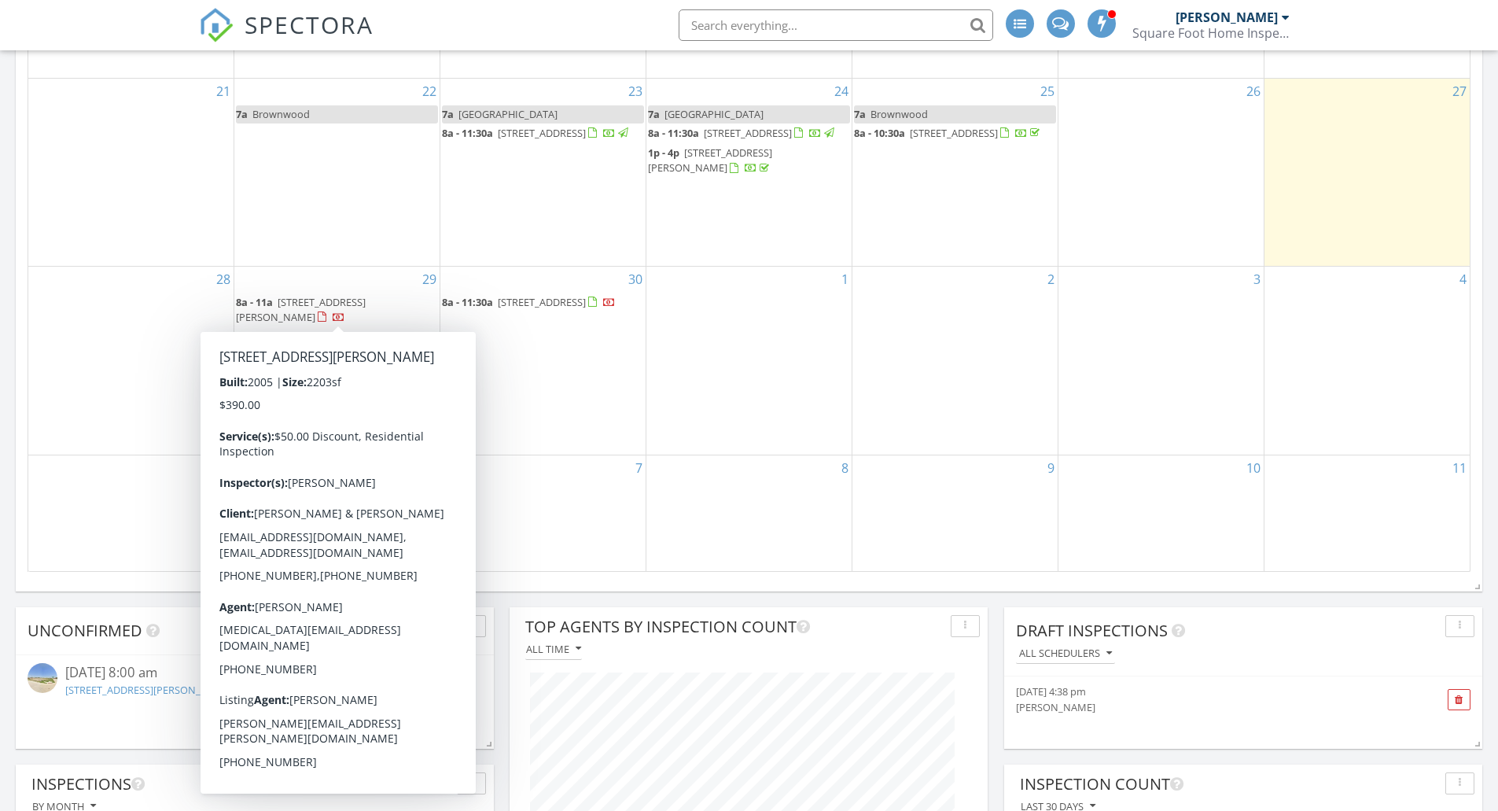
click at [366, 306] on span "1600 Abrams Rd #9, Dallas 75214" at bounding box center [301, 309] width 130 height 29
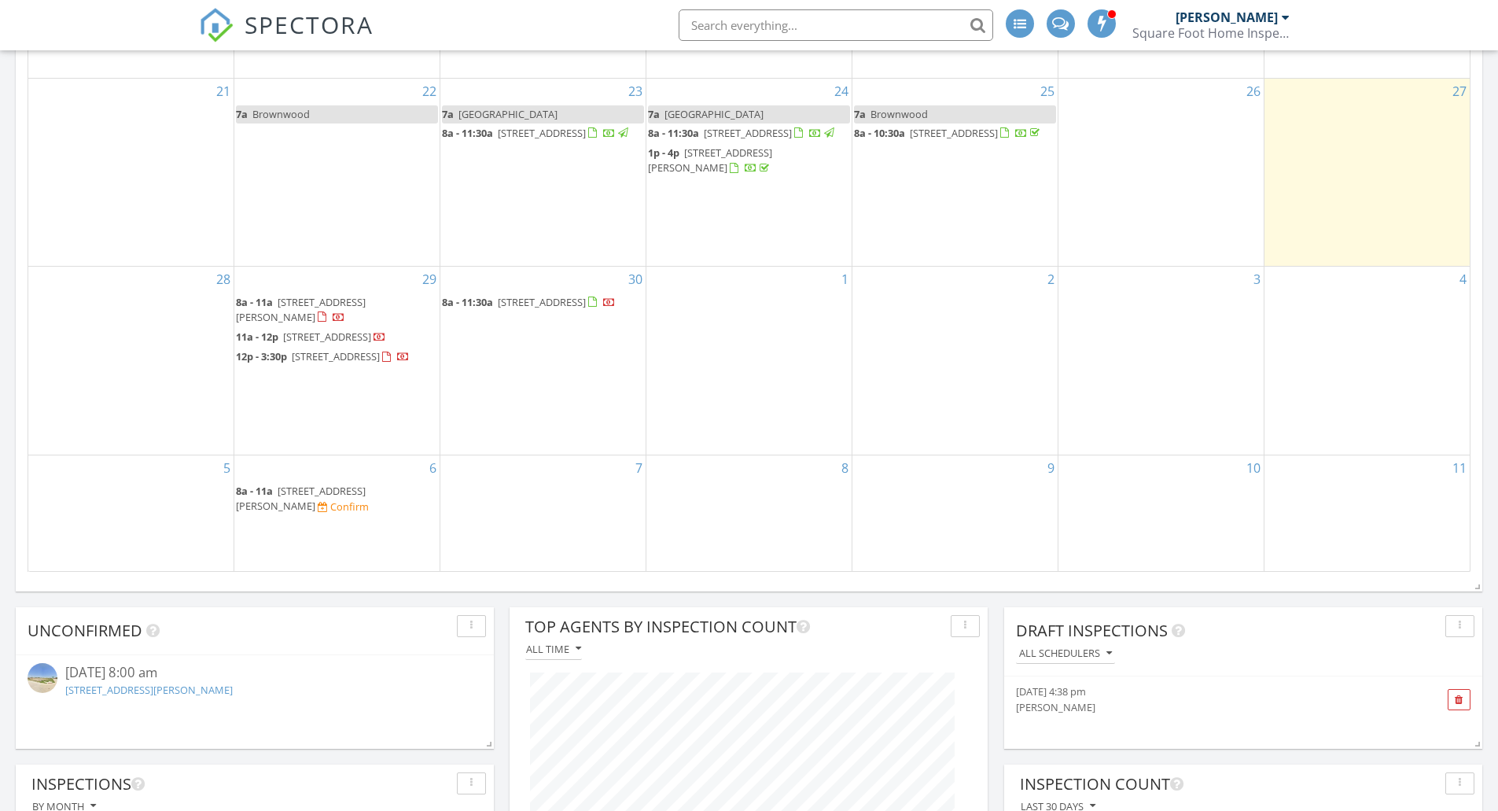
scroll to position [8, 8]
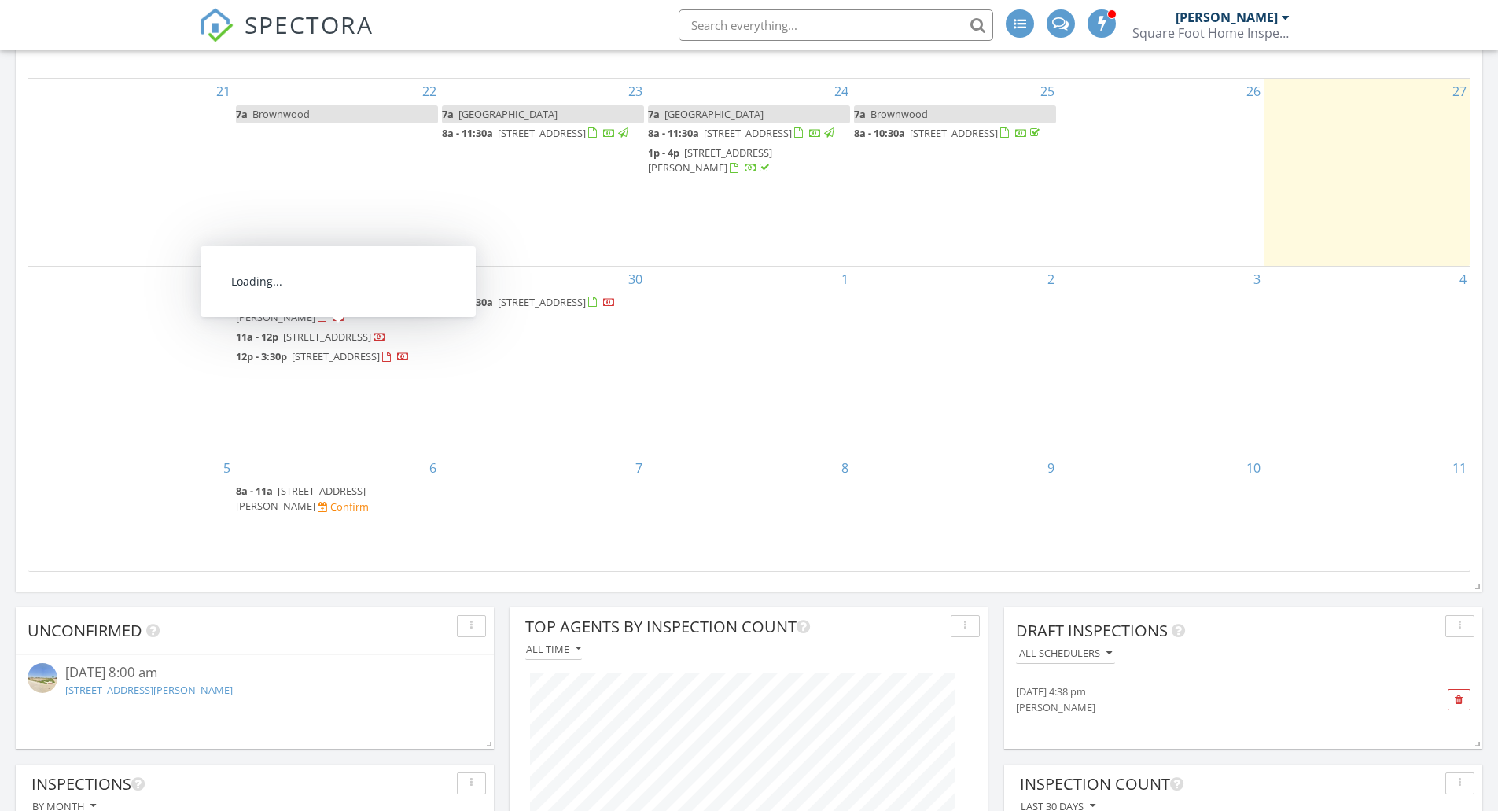
click at [352, 342] on span "2409 Avonhill Dr, Arlington 76015" at bounding box center [327, 336] width 88 height 14
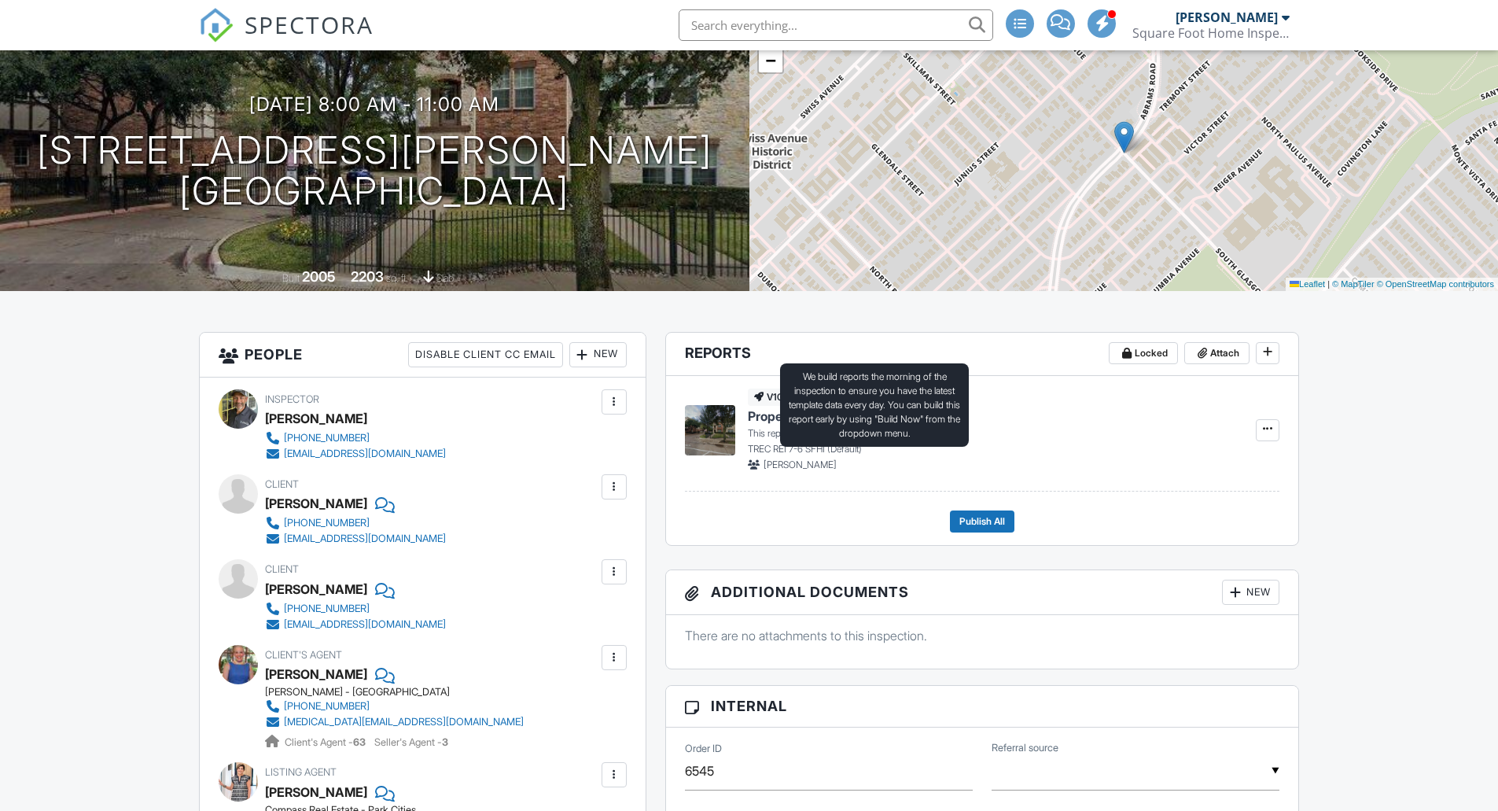
scroll to position [124, 0]
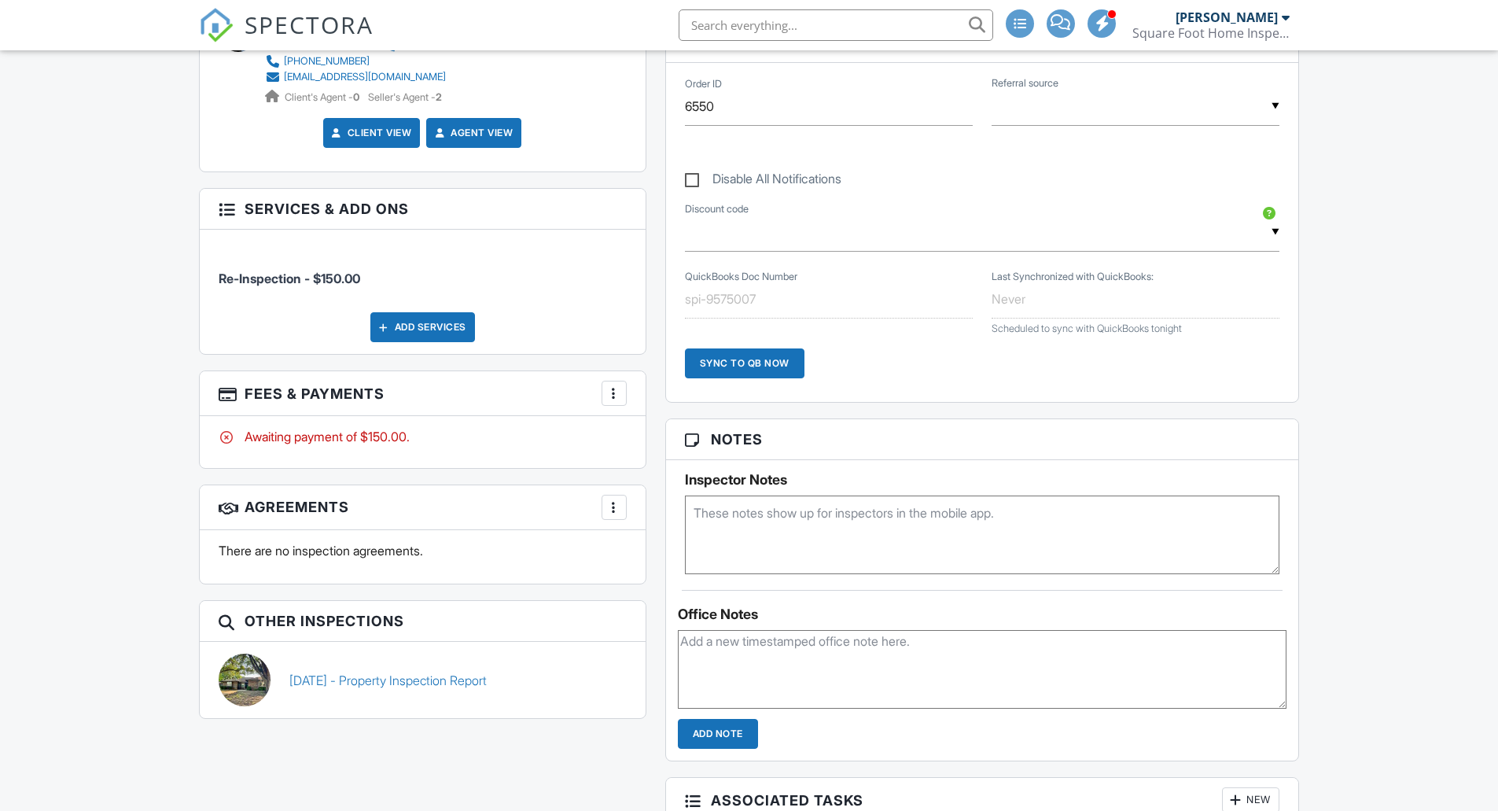
scroll to position [840, 0]
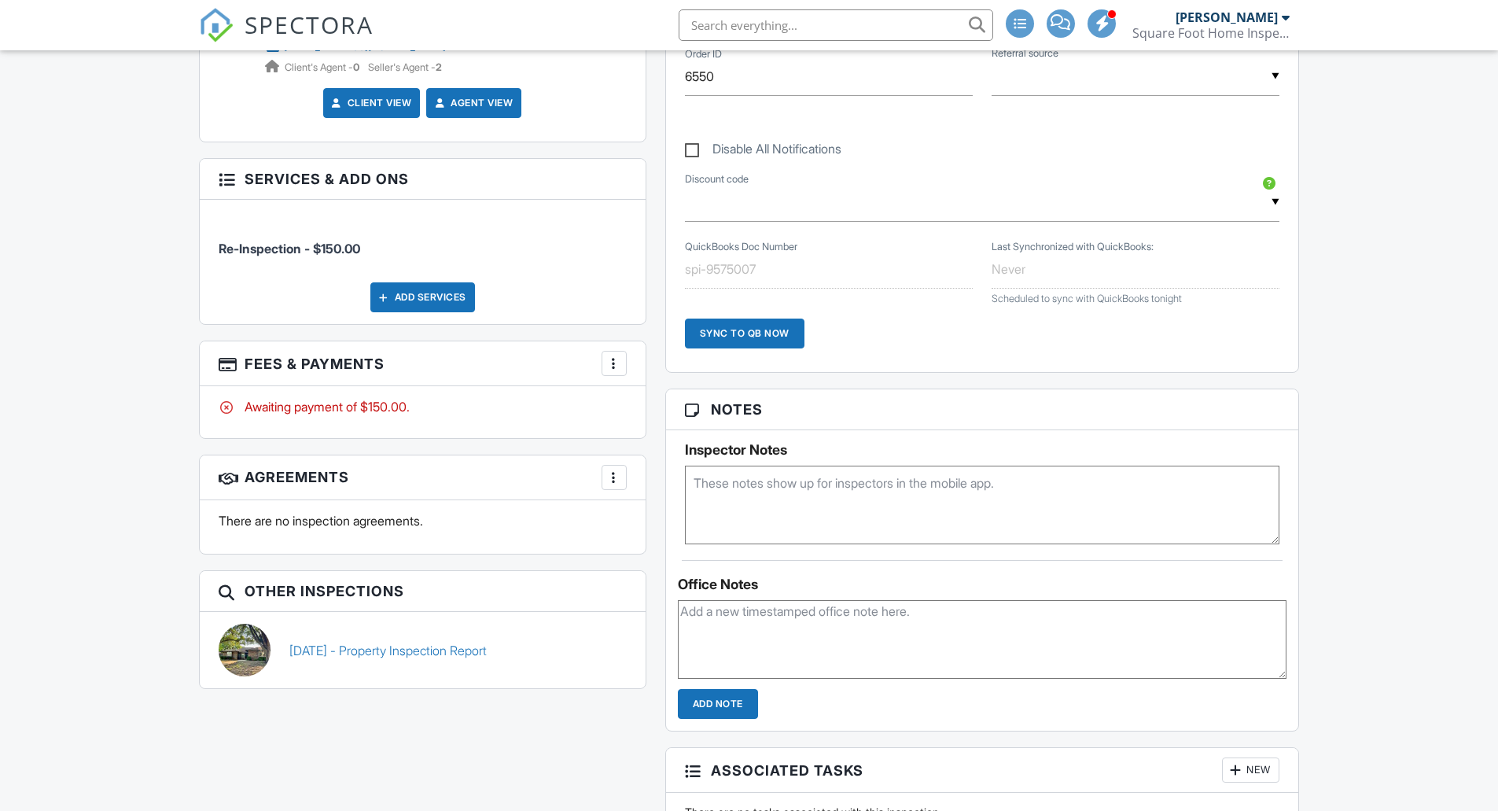
click at [899, 498] on textarea at bounding box center [982, 504] width 595 height 79
click at [899, 498] on textarea "21029070" at bounding box center [982, 504] width 595 height 79
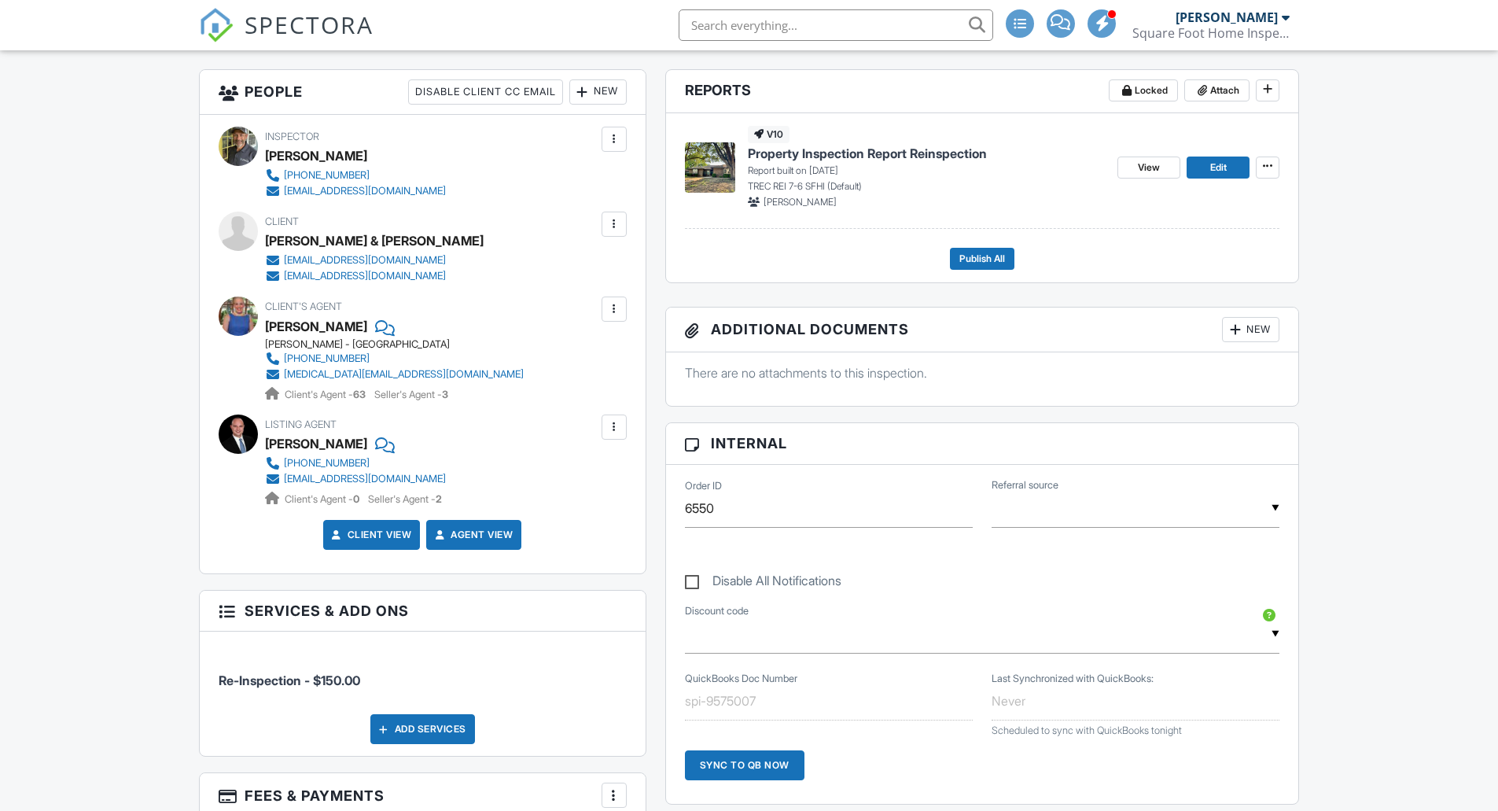
scroll to position [0, 0]
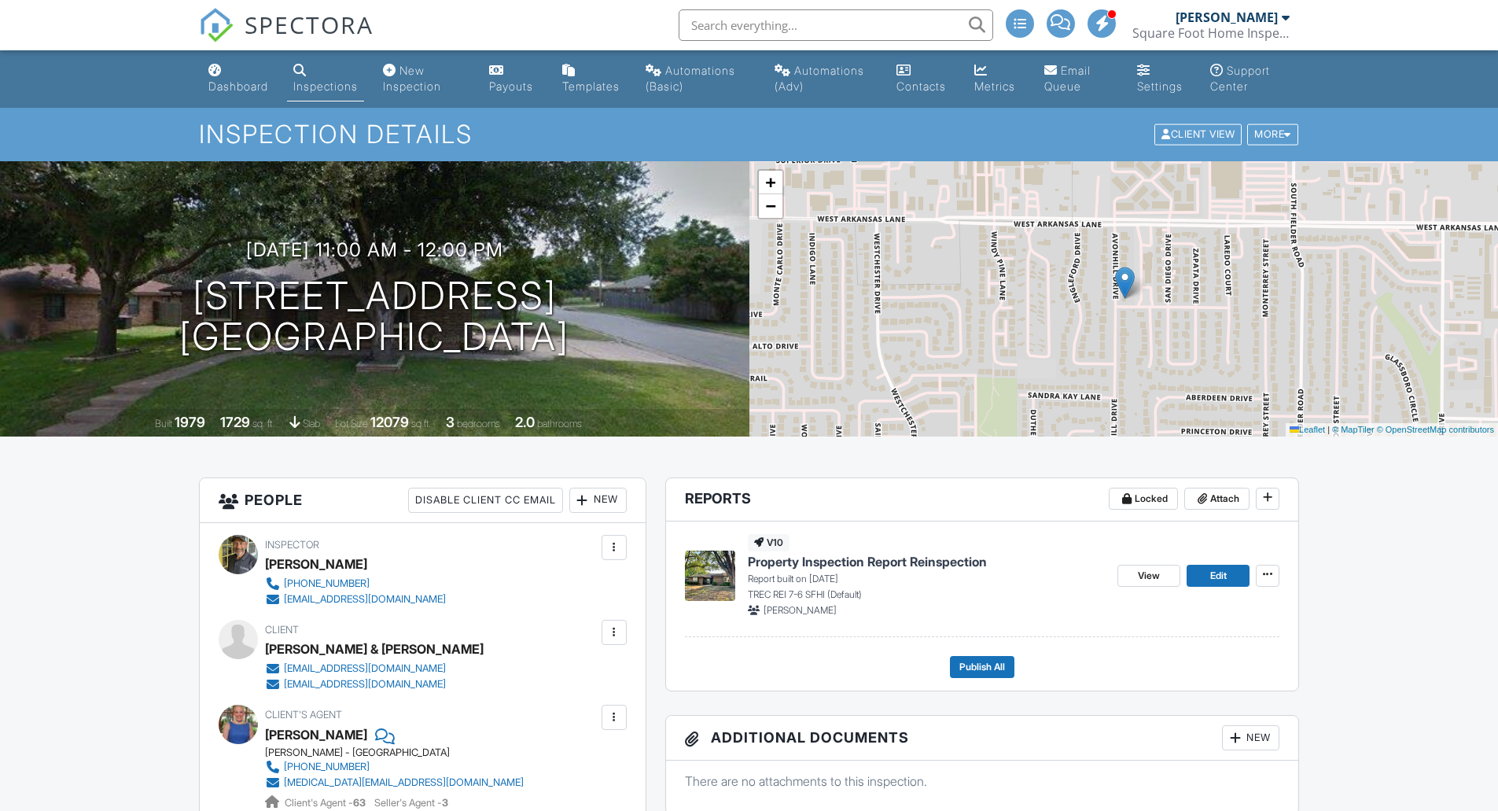
type textarea "21029070"
click at [263, 83] on div "Dashboard" at bounding box center [238, 85] width 60 height 13
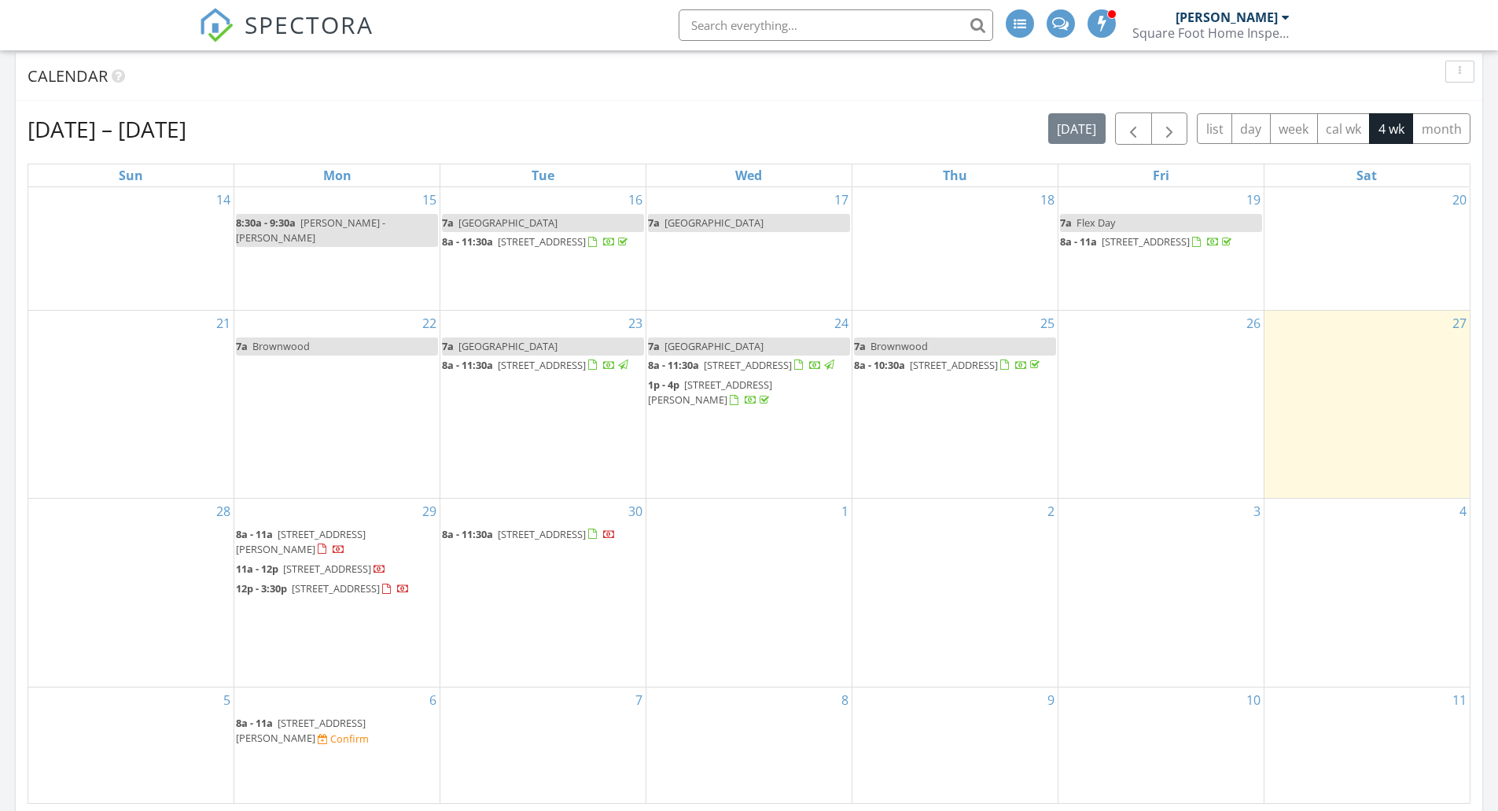
scroll to position [869, 0]
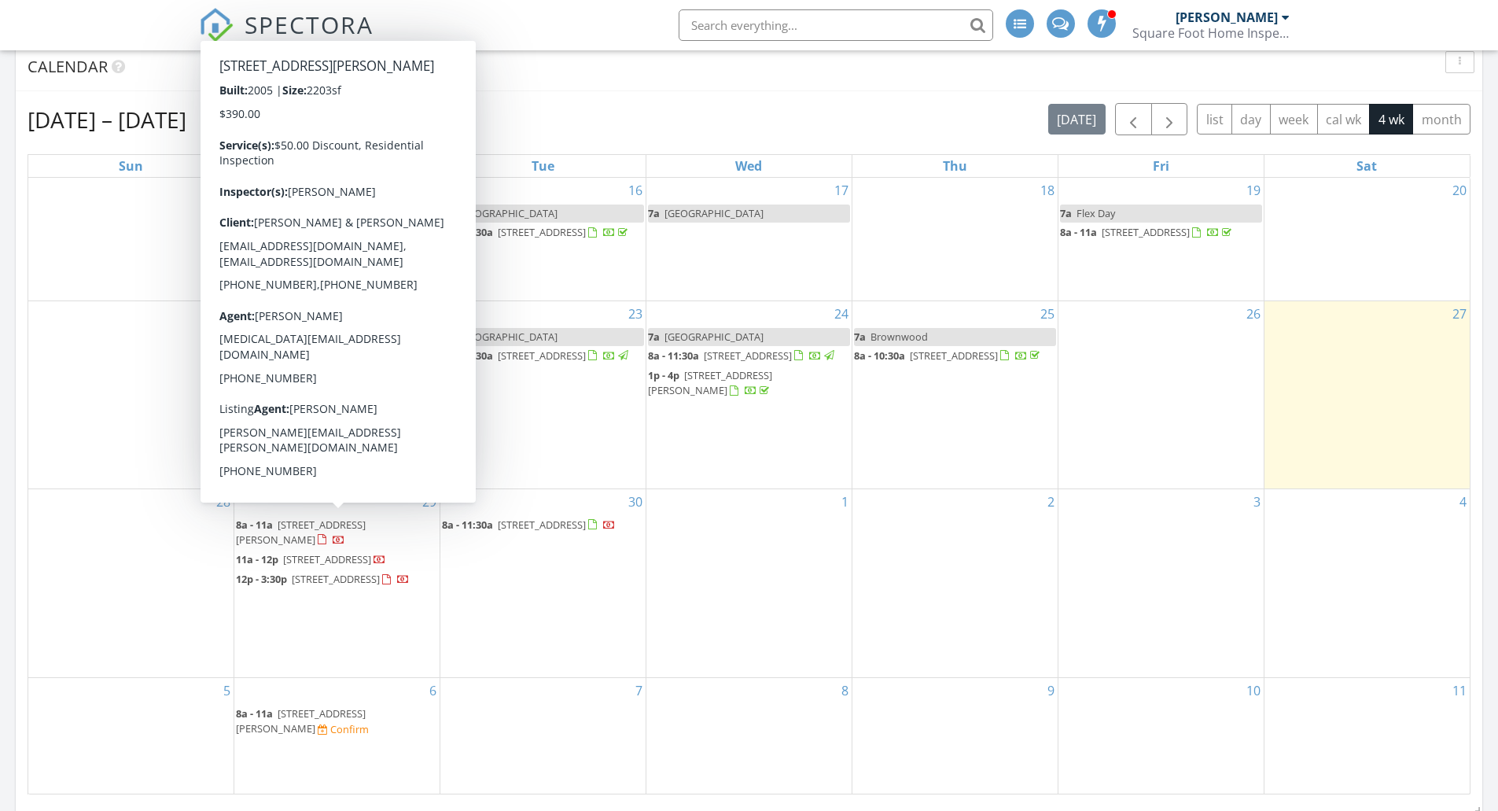
click at [366, 519] on span "1600 Abrams Rd #9, Dallas 75214" at bounding box center [301, 531] width 130 height 29
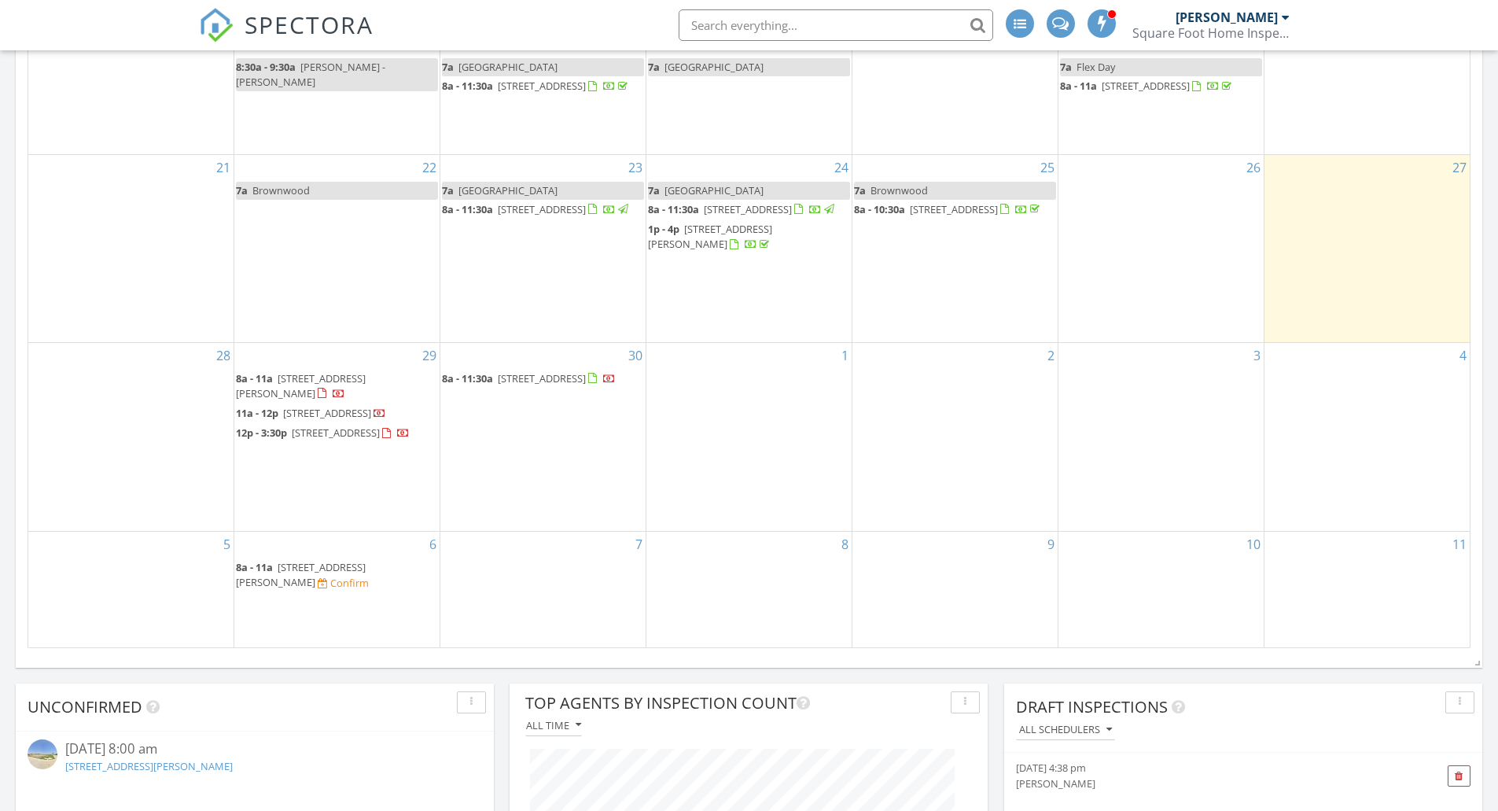
scroll to position [1016, 0]
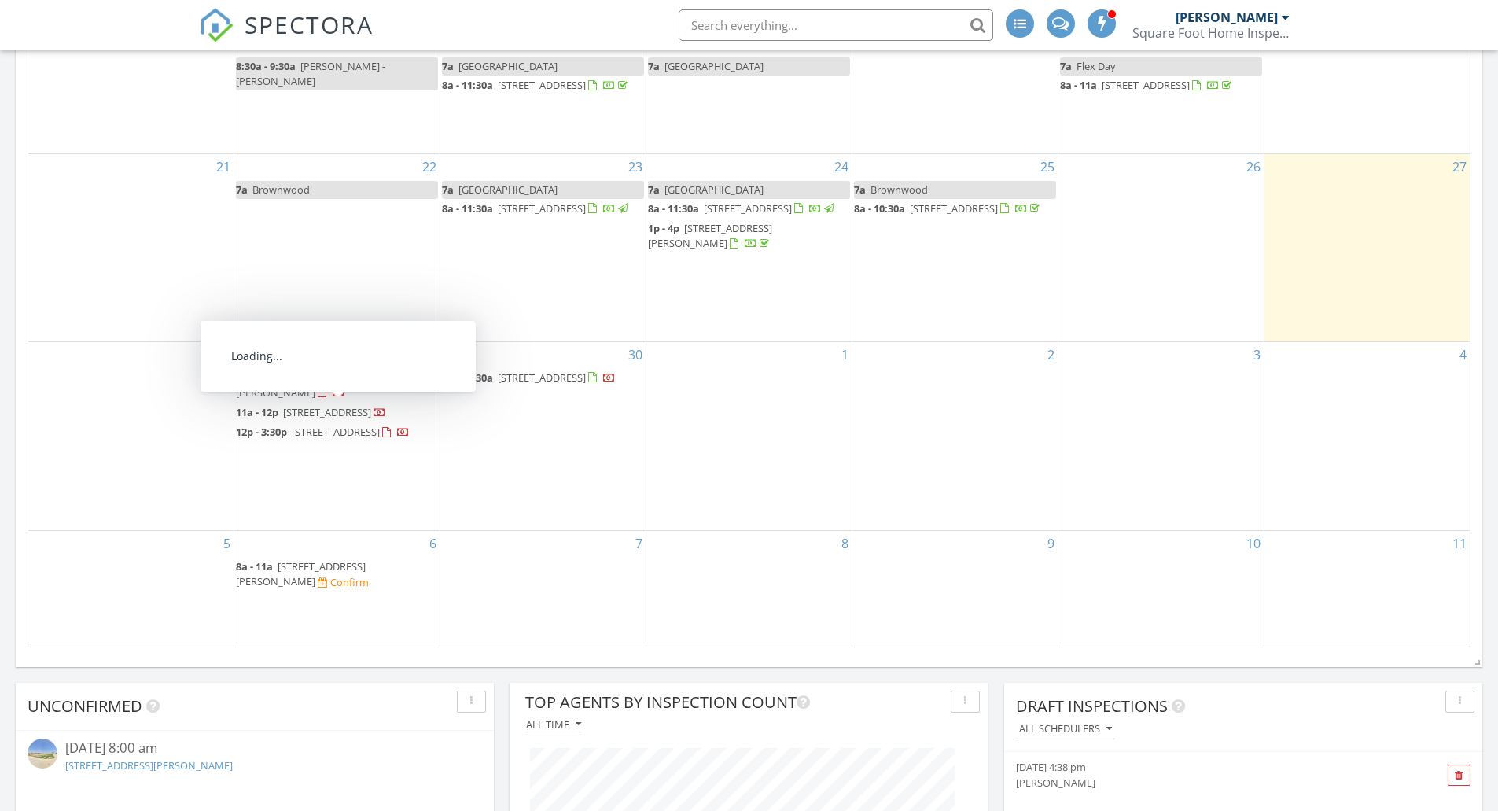
click at [503, 384] on span "5205 Lake Konawa Dr, Fort Worth 76179" at bounding box center [557, 377] width 118 height 14
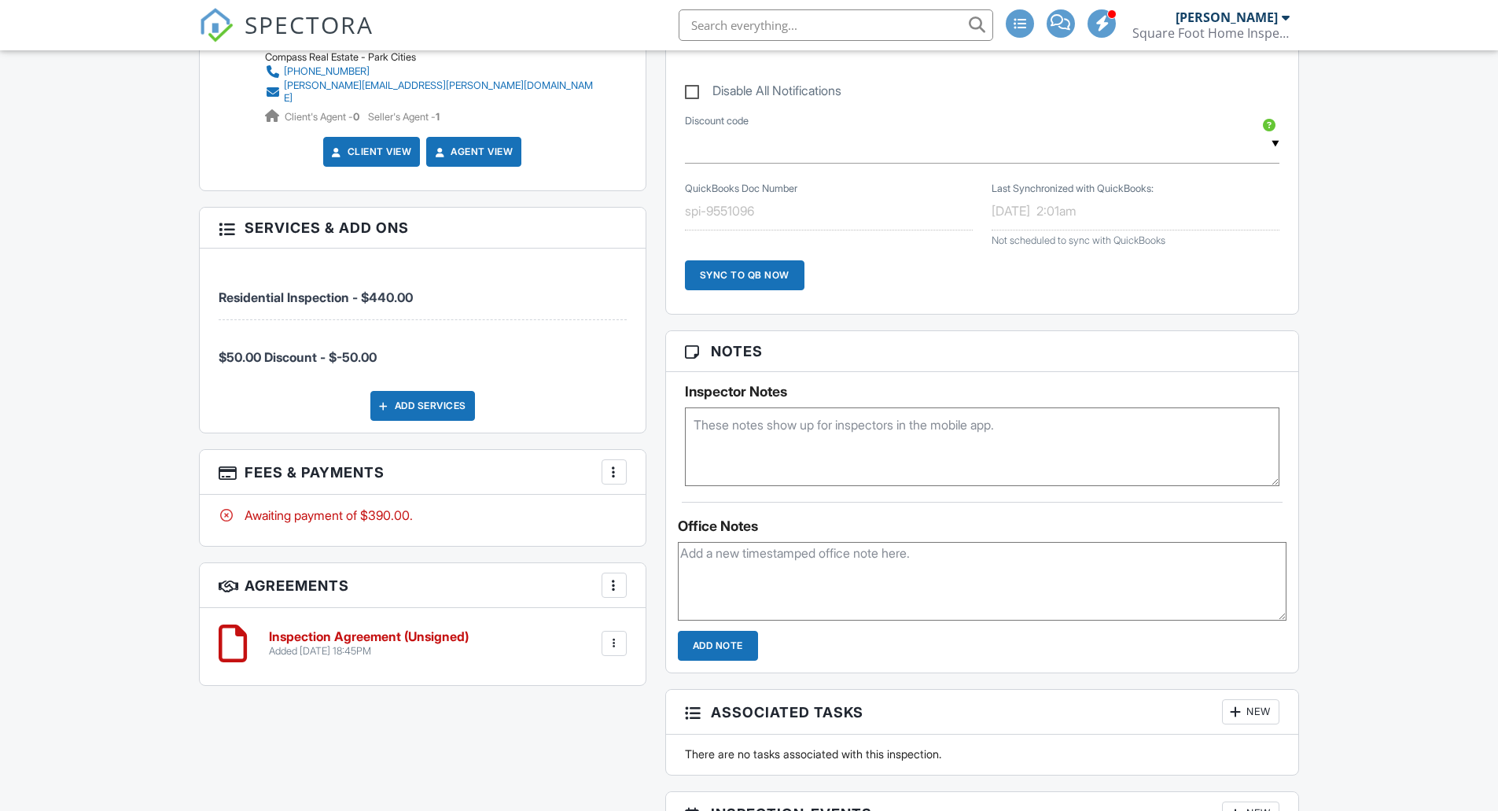
scroll to position [910, 0]
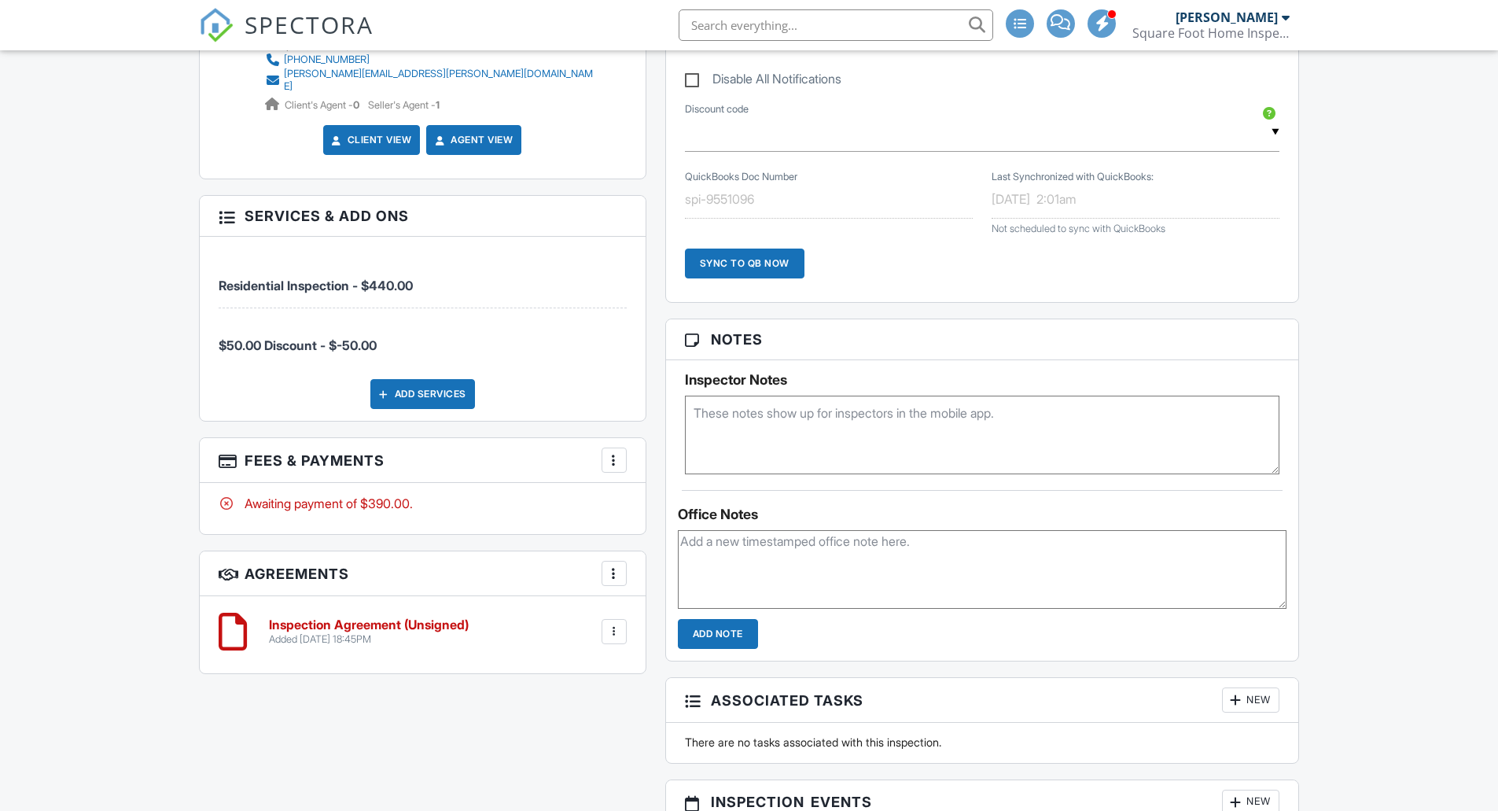
click at [875, 445] on textarea at bounding box center [982, 434] width 595 height 79
type textarea "21051269"
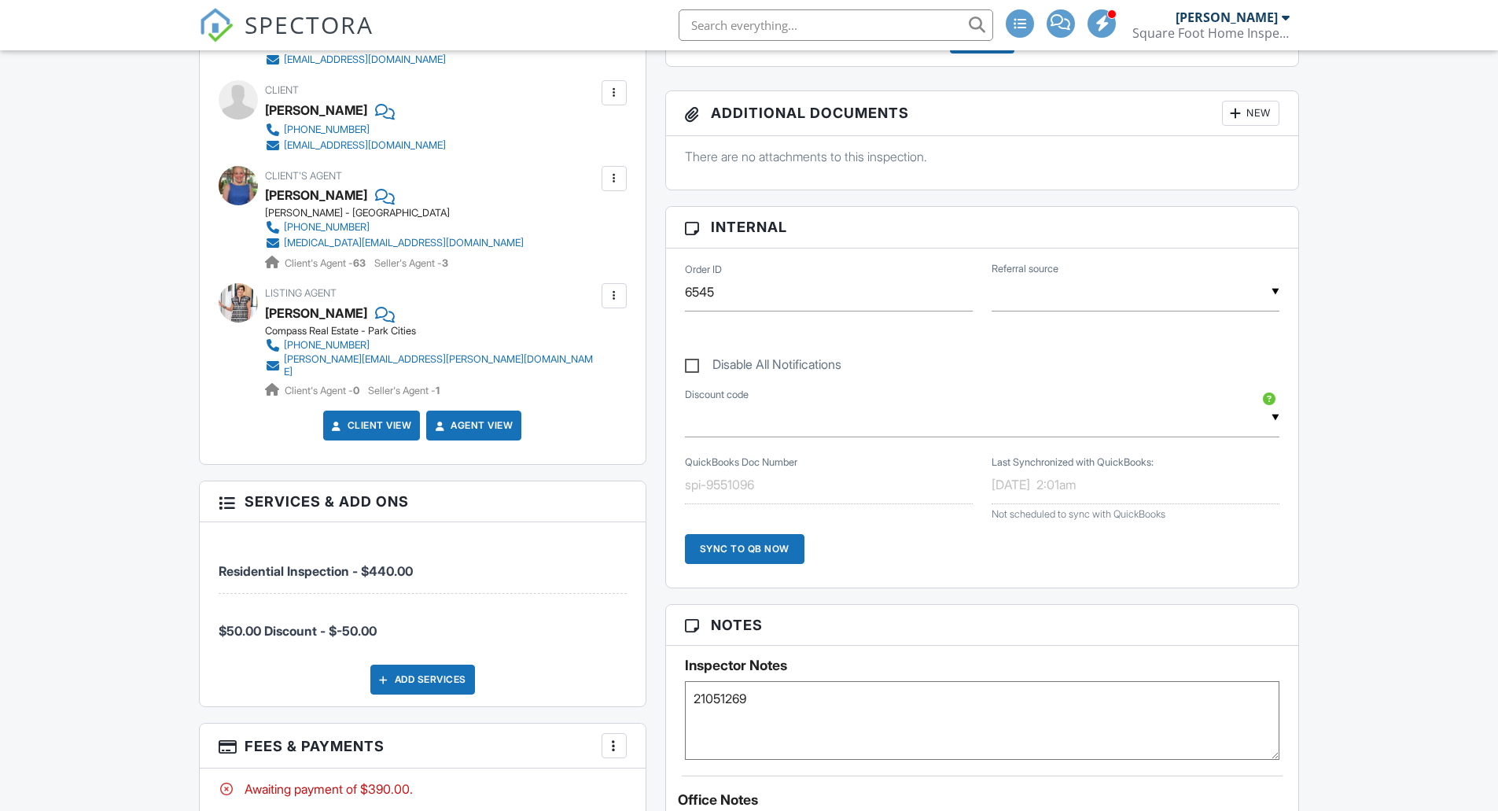
scroll to position [625, 0]
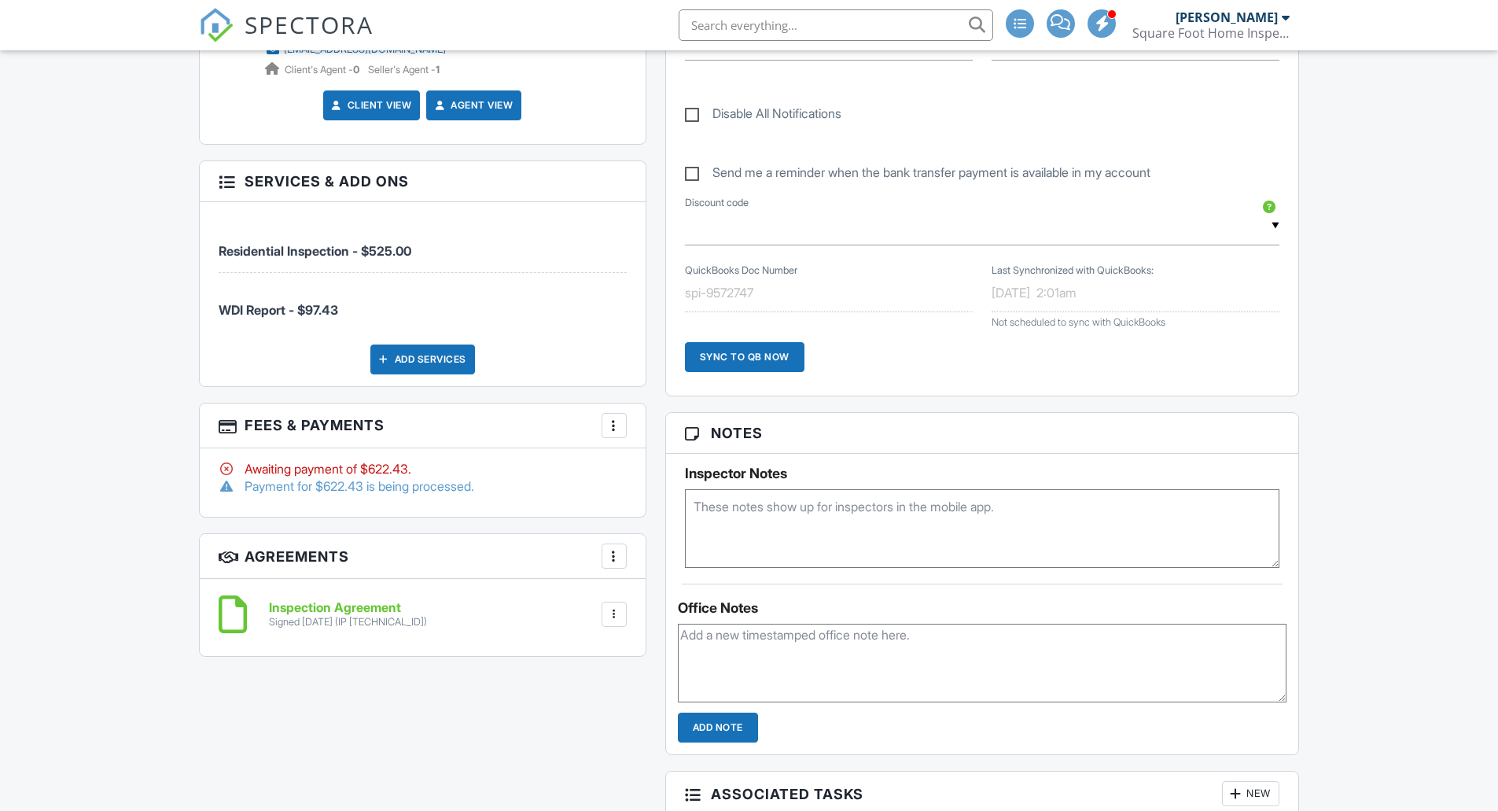
scroll to position [906, 0]
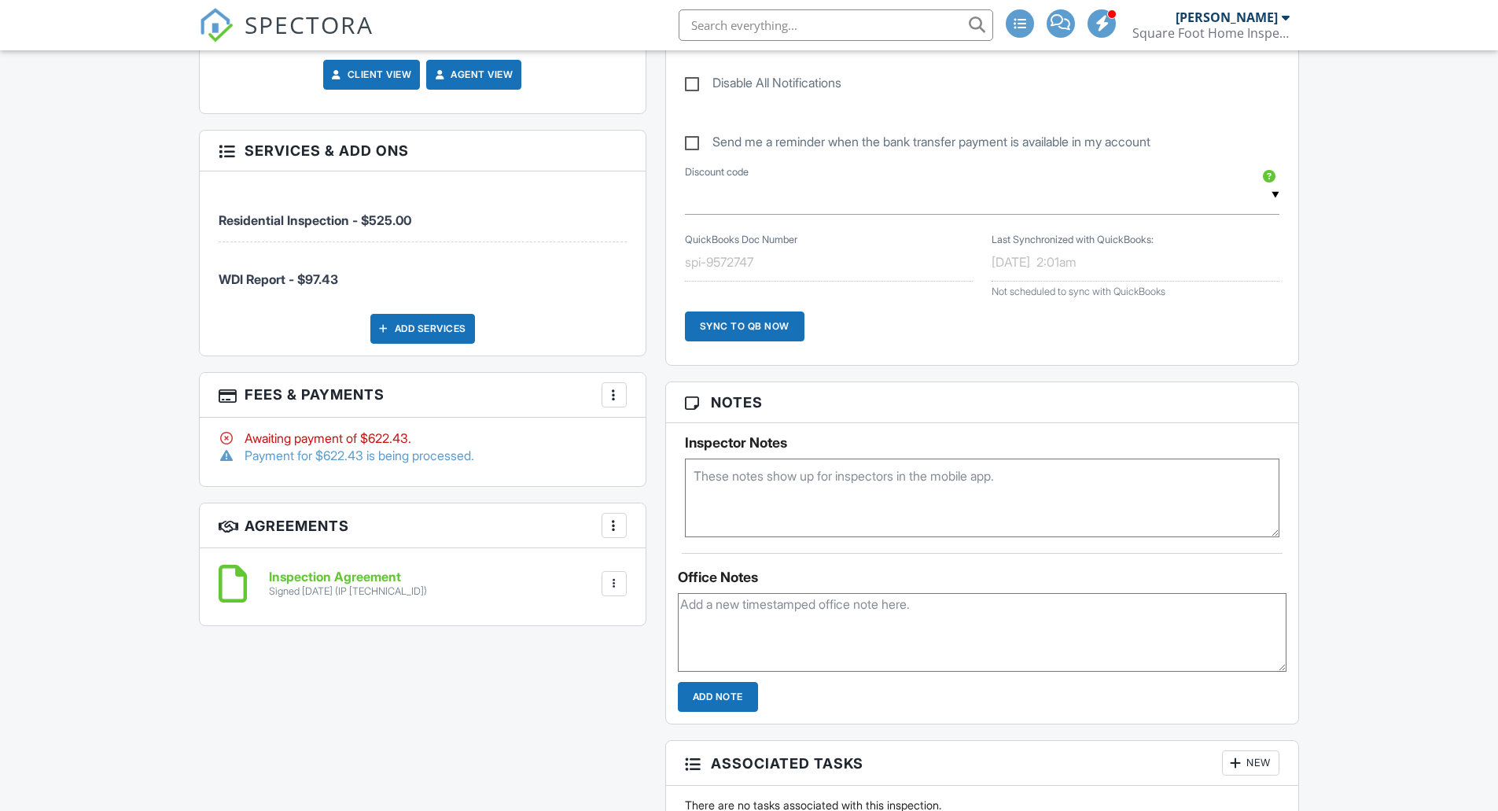
click at [936, 517] on textarea at bounding box center [982, 497] width 595 height 79
type textarea "21052466"
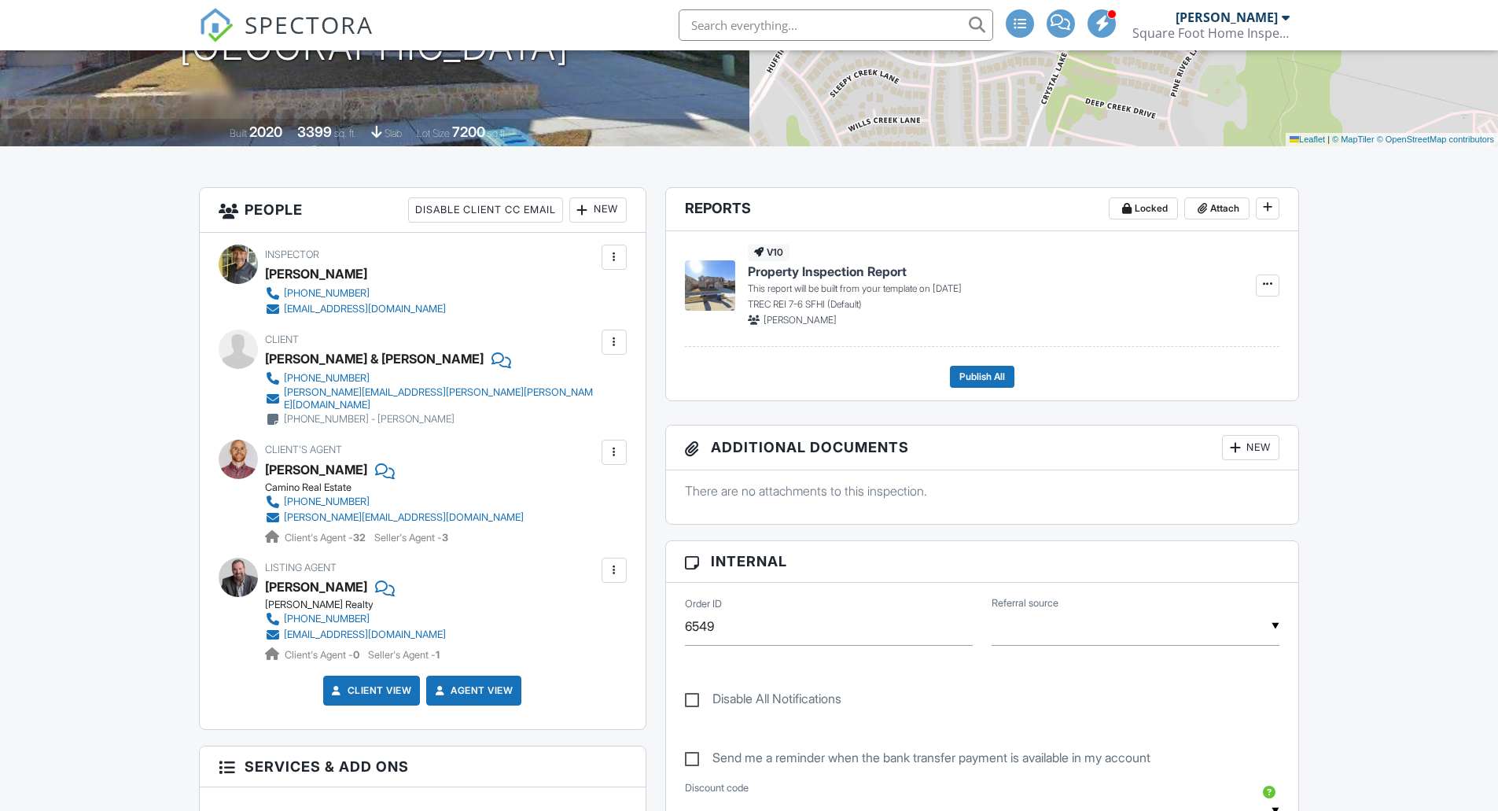
scroll to position [0, 0]
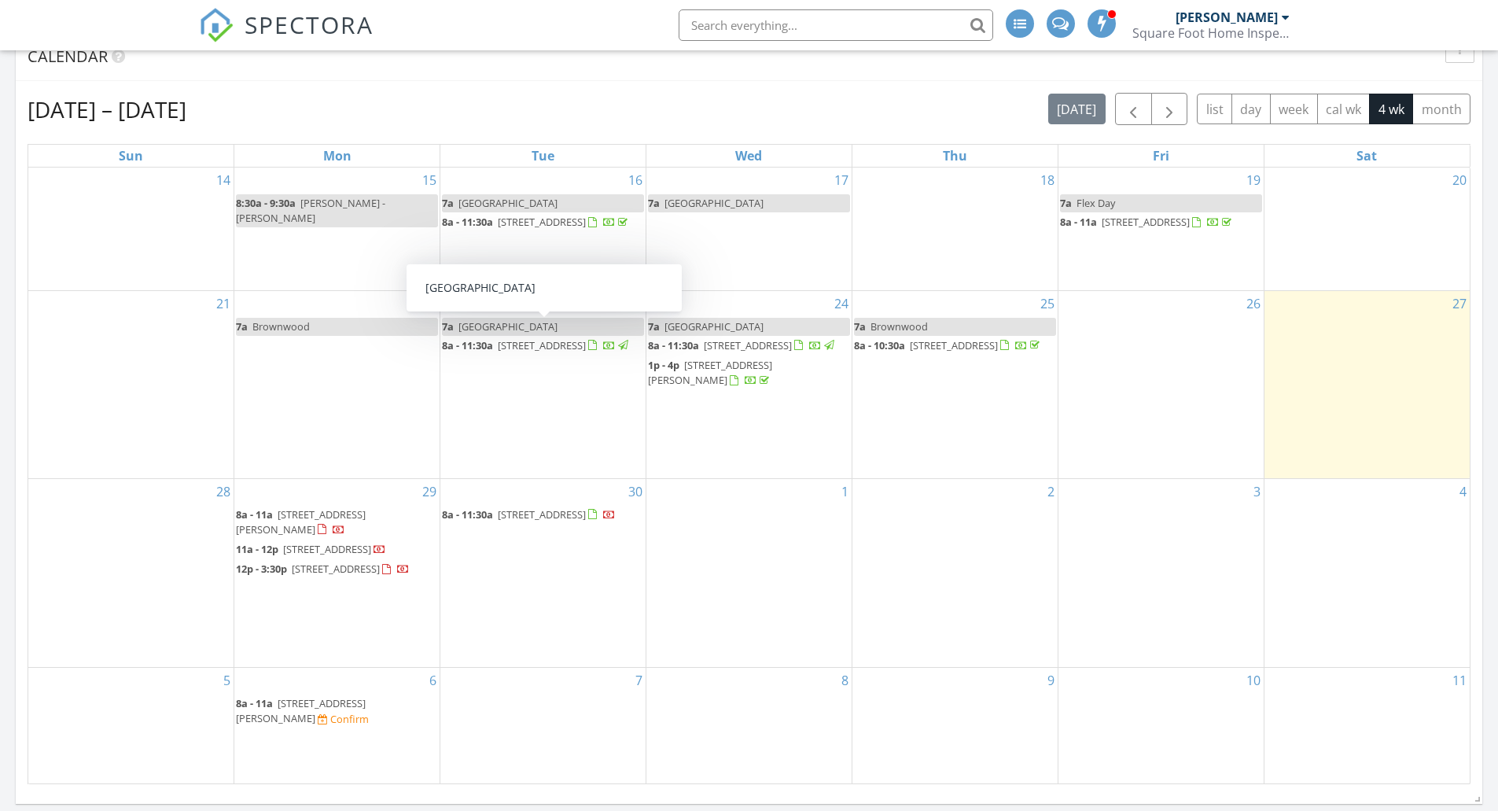
scroll to position [881, 0]
click at [327, 517] on span "[STREET_ADDRESS][PERSON_NAME]" at bounding box center [301, 520] width 130 height 29
drag, startPoint x: 331, startPoint y: 538, endPoint x: 330, endPoint y: 546, distance: 8.7
click at [330, 546] on span "[STREET_ADDRESS]" at bounding box center [327, 547] width 88 height 14
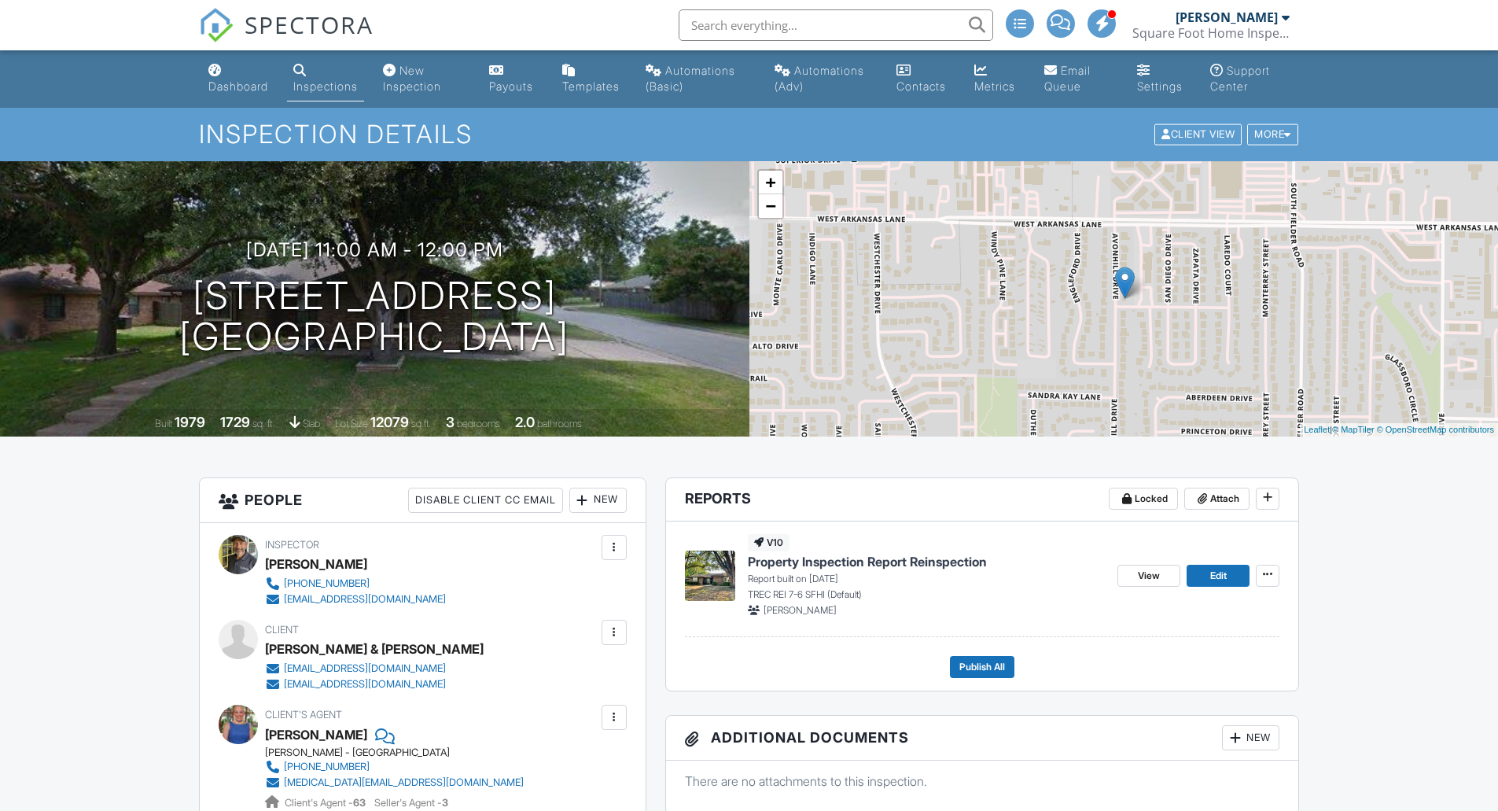
click at [241, 84] on div "Dashboard" at bounding box center [238, 85] width 60 height 13
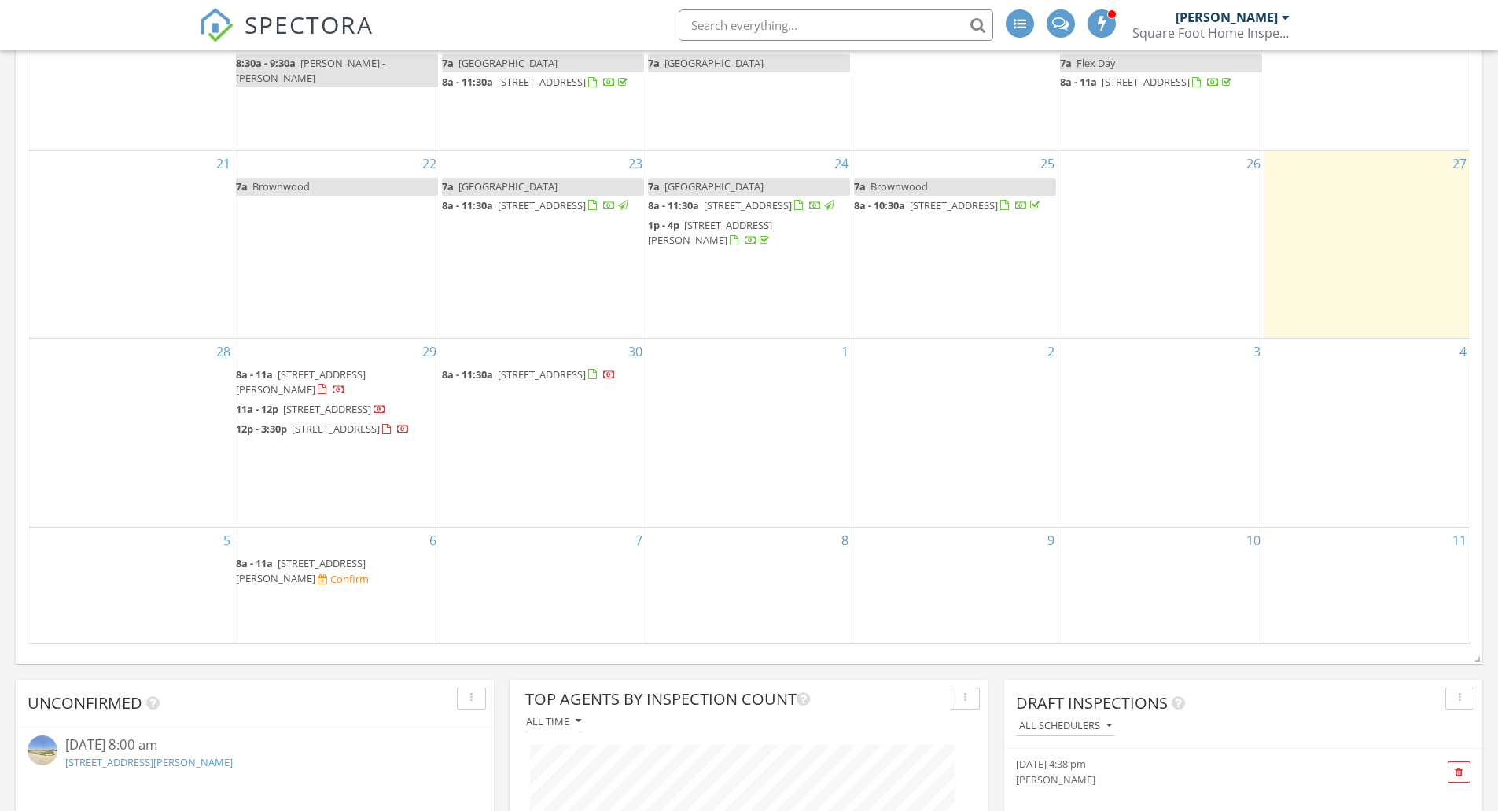
scroll to position [1020, 0]
click at [350, 371] on span "1600 Abrams Rd #9, Dallas 75214" at bounding box center [301, 380] width 130 height 29
